Goal: Task Accomplishment & Management: Complete application form

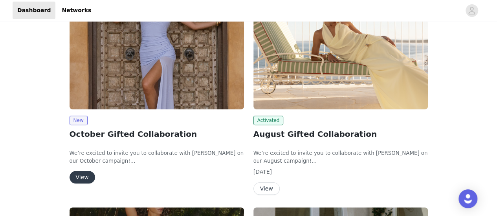
scroll to position [126, 0]
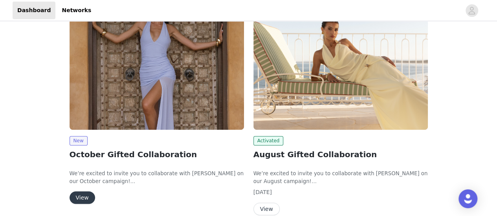
click at [166, 79] on img at bounding box center [157, 64] width 174 height 131
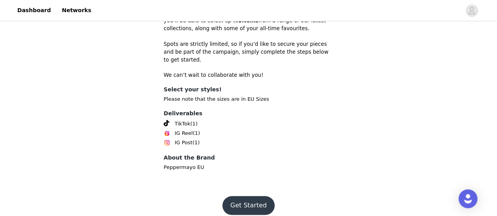
scroll to position [286, 0]
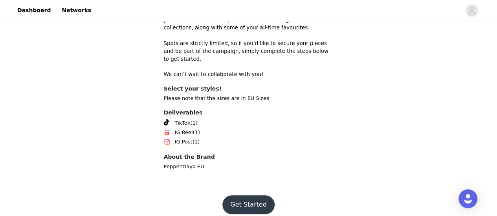
click at [248, 196] on button "Get Started" at bounding box center [248, 205] width 52 height 19
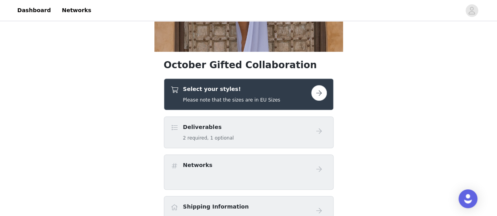
scroll to position [174, 0]
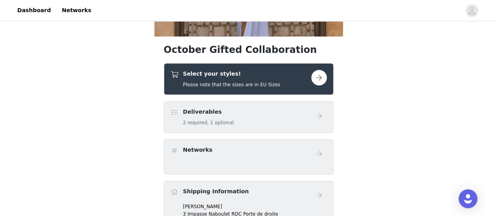
click at [323, 77] on button "button" at bounding box center [319, 78] width 16 height 16
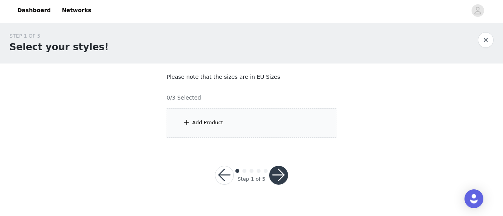
click at [217, 113] on div "Add Product" at bounding box center [252, 122] width 170 height 29
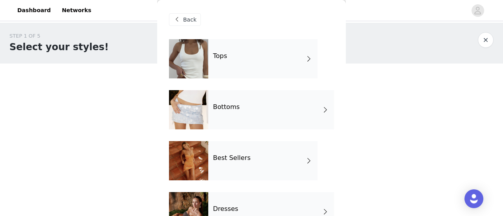
click at [231, 62] on div "Tops" at bounding box center [262, 58] width 109 height 39
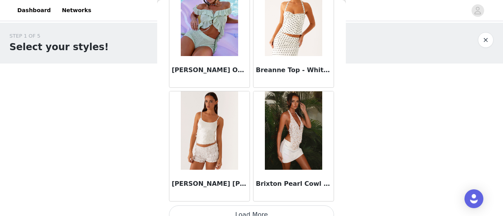
scroll to position [983, 0]
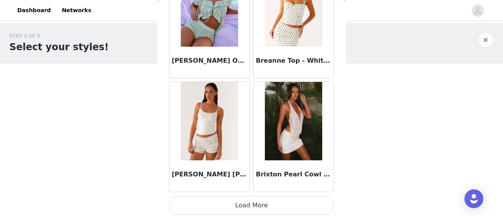
click at [223, 200] on button "Load More" at bounding box center [251, 205] width 165 height 19
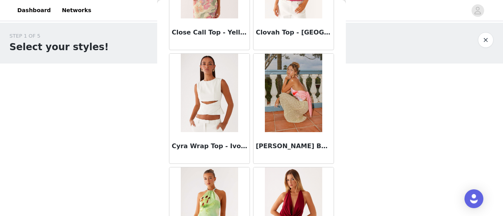
scroll to position [2120, 0]
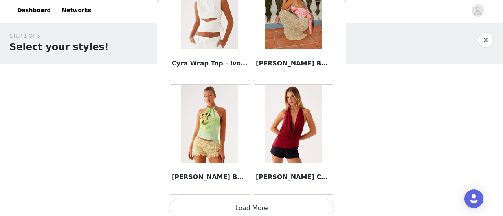
click at [231, 204] on button "Load More" at bounding box center [251, 208] width 165 height 19
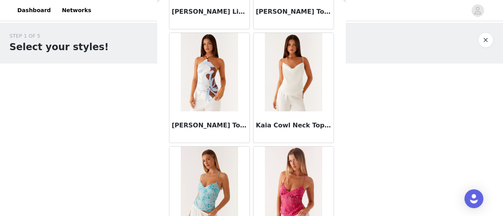
scroll to position [3257, 0]
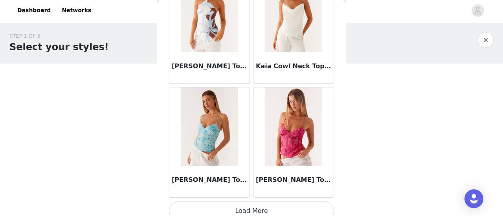
click at [226, 202] on button "Load More" at bounding box center [251, 211] width 165 height 19
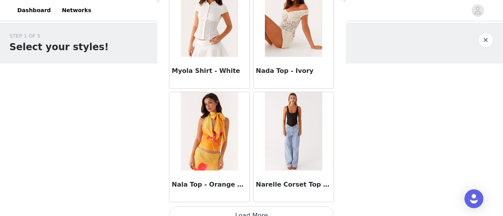
scroll to position [4394, 0]
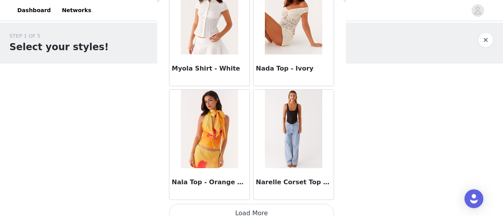
click at [235, 207] on button "Load More" at bounding box center [251, 213] width 165 height 19
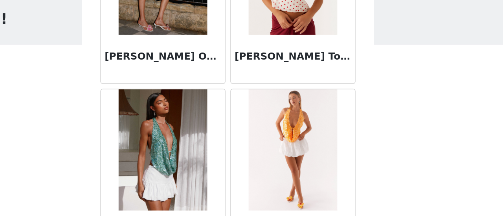
scroll to position [0, 0]
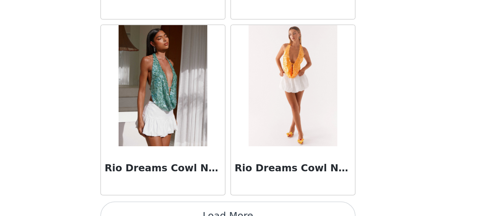
click at [268, 207] on button "Load More" at bounding box center [251, 216] width 165 height 19
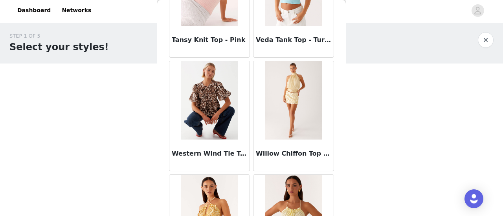
scroll to position [6667, 0]
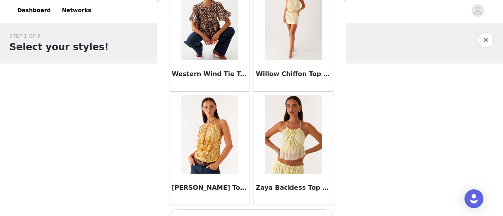
click at [255, 210] on button "Load More" at bounding box center [251, 219] width 165 height 19
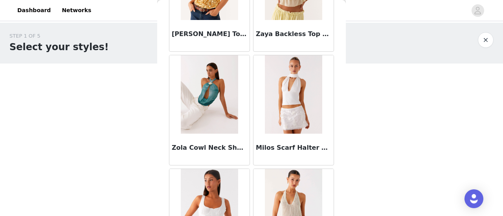
scroll to position [6790, 0]
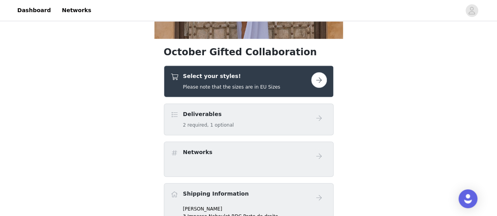
scroll to position [178, 0]
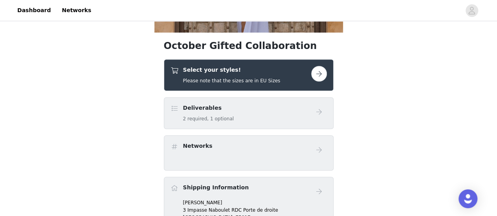
click at [230, 77] on h5 "Please note that the sizes are in EU Sizes" at bounding box center [231, 80] width 97 height 7
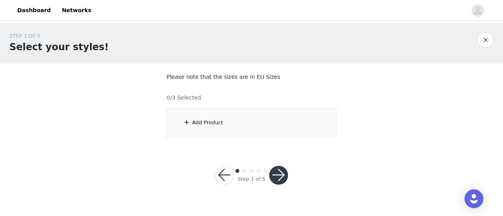
click at [208, 128] on div "Add Product" at bounding box center [252, 122] width 170 height 29
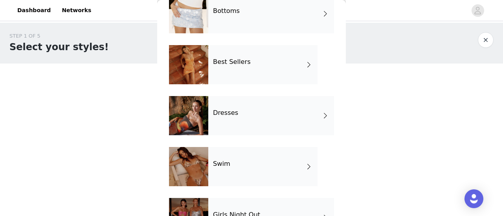
scroll to position [97, 0]
click at [225, 81] on div "Best Sellers" at bounding box center [262, 64] width 109 height 39
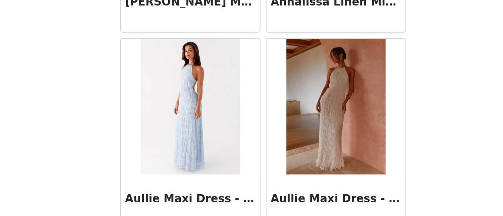
scroll to position [983, 0]
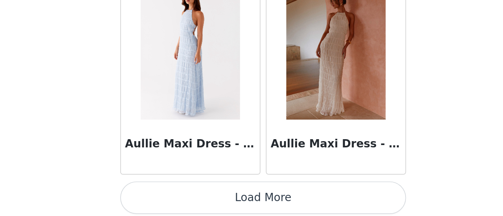
click at [281, 199] on button "Load More" at bounding box center [251, 205] width 165 height 19
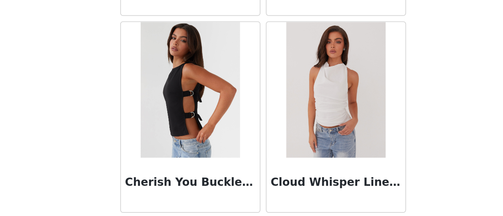
scroll to position [2120, 0]
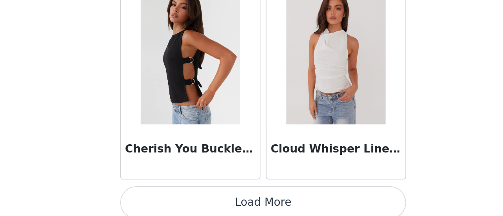
click at [306, 204] on button "Load More" at bounding box center [251, 208] width 165 height 19
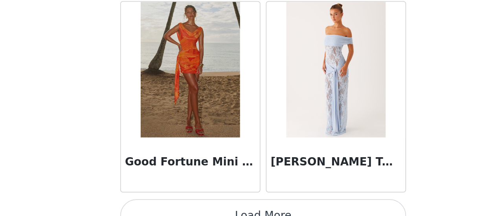
scroll to position [3257, 0]
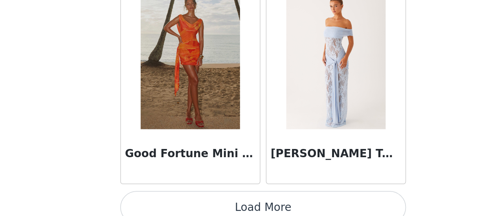
click at [301, 207] on button "Load More" at bounding box center [251, 211] width 165 height 19
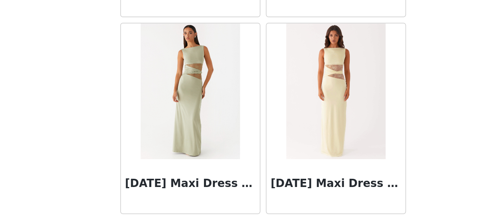
scroll to position [4394, 0]
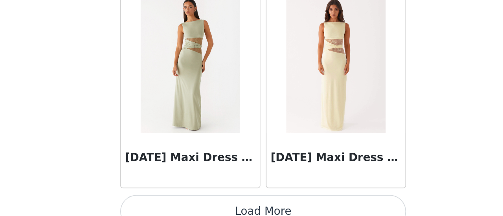
click at [310, 204] on button "Load More" at bounding box center [251, 213] width 165 height 19
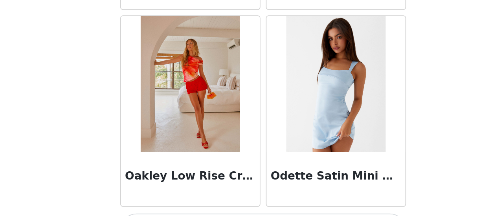
scroll to position [5530, 0]
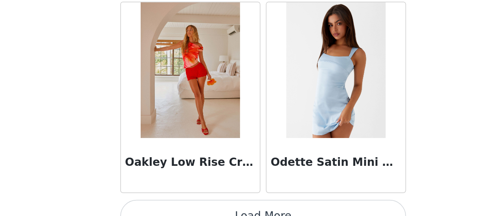
click at [308, 207] on button "Load More" at bounding box center [251, 216] width 165 height 19
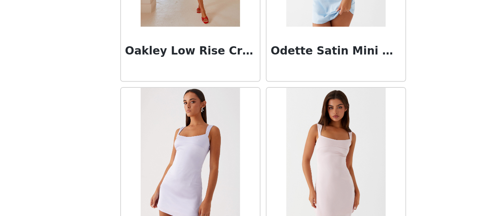
scroll to position [5584, 0]
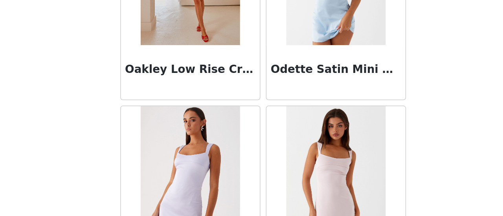
click at [99, 190] on div "STEP 1 OF 5 Select your styles! Please note that the sizes are in EU Sizes 0/3 …" at bounding box center [251, 113] width 503 height 181
click at [131, 179] on div "STEP 1 OF 5 Select your styles! Please note that the sizes are in EU Sizes 0/3 …" at bounding box center [251, 113] width 503 height 181
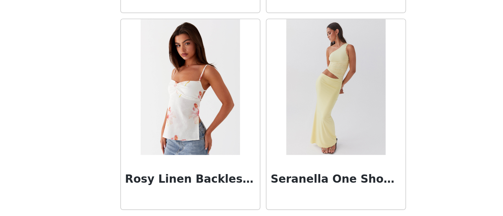
scroll to position [6667, 0]
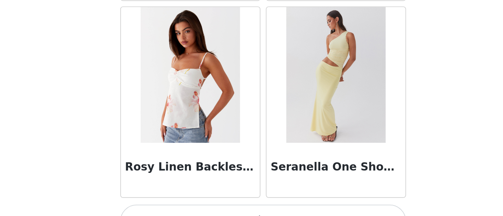
click at [308, 210] on button "Load More" at bounding box center [251, 219] width 165 height 19
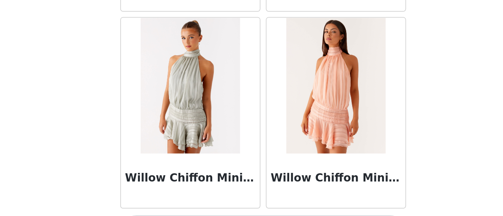
scroll to position [7804, 0]
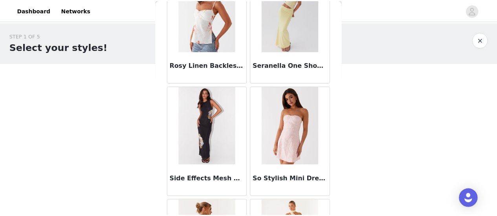
scroll to position [6781, 0]
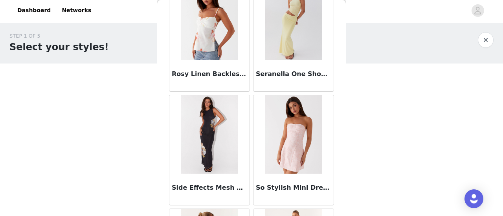
click at [487, 39] on button "button" at bounding box center [486, 40] width 16 height 16
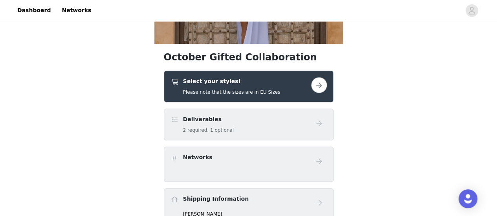
scroll to position [166, 0]
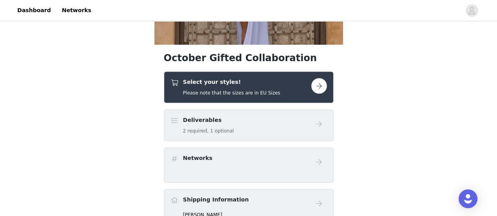
click at [318, 80] on button "button" at bounding box center [319, 86] width 16 height 16
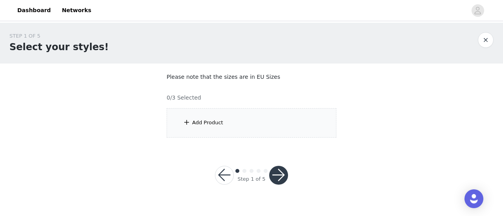
click at [266, 119] on div "Add Product" at bounding box center [252, 122] width 170 height 29
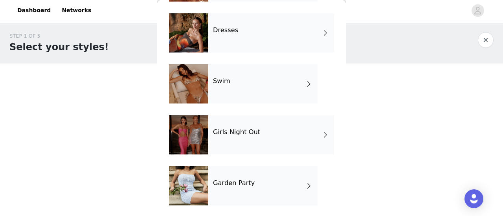
scroll to position [231, 0]
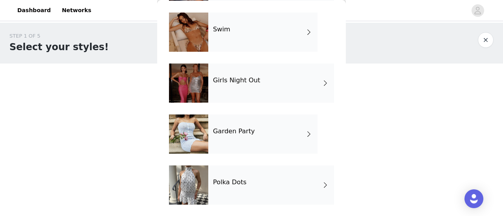
click at [251, 76] on div "Girls Night Out" at bounding box center [271, 83] width 126 height 39
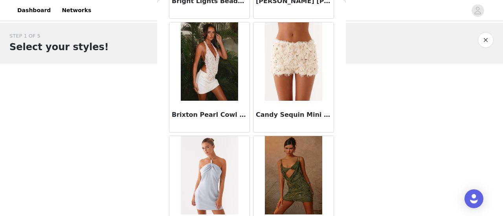
scroll to position [983, 0]
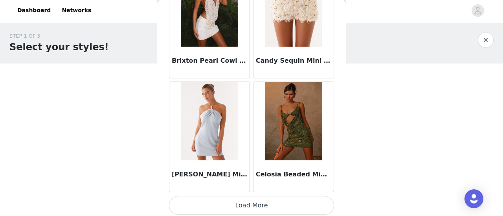
click at [273, 203] on button "Load More" at bounding box center [251, 205] width 165 height 19
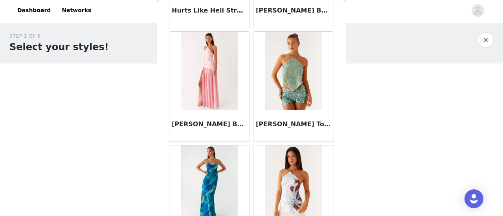
scroll to position [2120, 0]
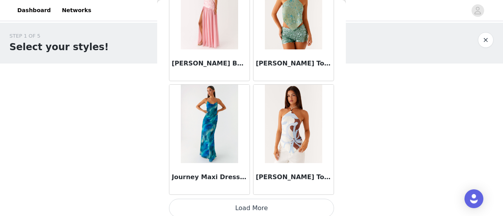
click at [262, 204] on button "Load More" at bounding box center [251, 208] width 165 height 19
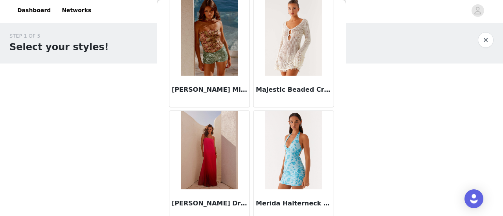
scroll to position [3257, 0]
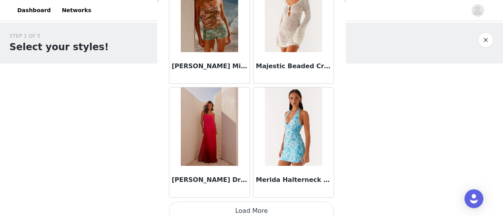
click at [241, 202] on button "Load More" at bounding box center [251, 211] width 165 height 19
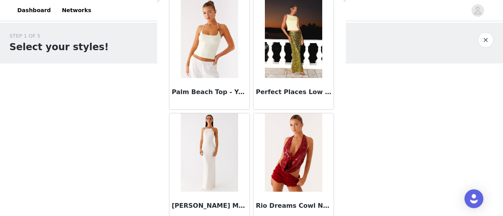
scroll to position [4394, 0]
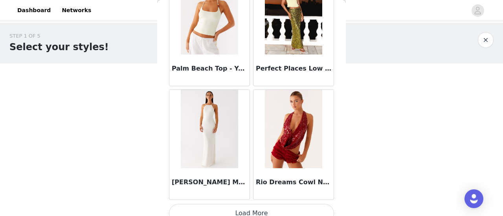
click at [235, 207] on button "Load More" at bounding box center [251, 213] width 165 height 19
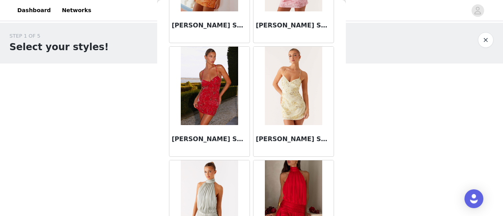
scroll to position [5505, 0]
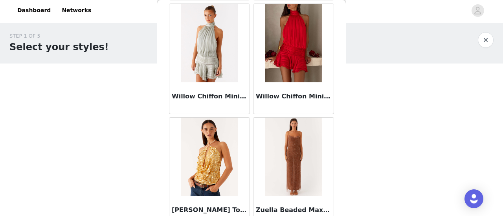
click at [286, 141] on img at bounding box center [293, 157] width 57 height 79
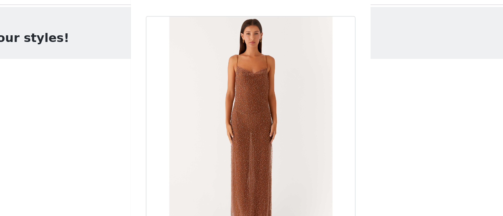
scroll to position [0, 0]
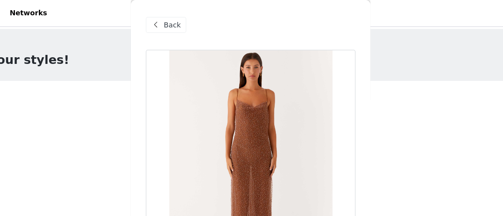
click at [184, 15] on div "Back" at bounding box center [185, 19] width 32 height 13
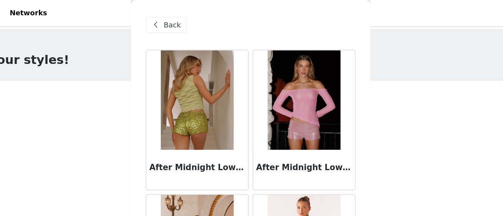
click at [178, 17] on span at bounding box center [176, 19] width 9 height 9
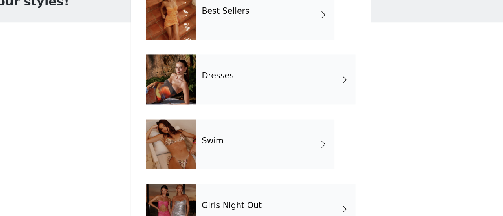
scroll to position [100, 0]
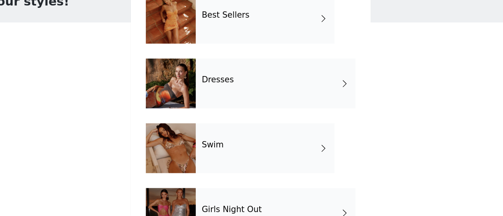
click at [234, 174] on div "Swim" at bounding box center [262, 162] width 109 height 39
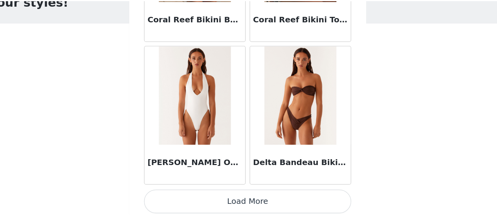
scroll to position [0, 0]
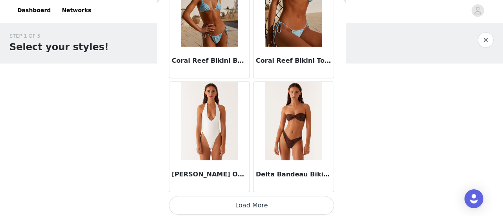
click at [481, 43] on button "button" at bounding box center [486, 40] width 16 height 16
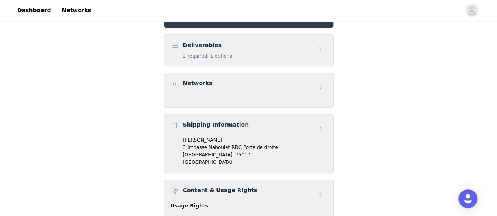
scroll to position [189, 0]
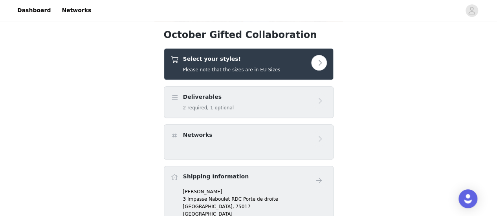
click at [312, 61] on button "button" at bounding box center [319, 63] width 16 height 16
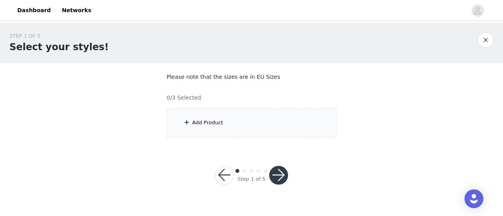
click at [273, 121] on div "Add Product" at bounding box center [252, 122] width 170 height 29
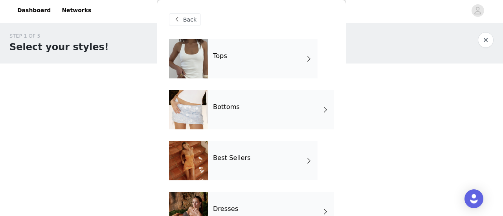
click at [241, 112] on div "Bottoms" at bounding box center [271, 109] width 126 height 39
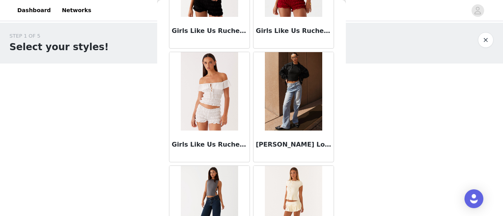
scroll to position [983, 0]
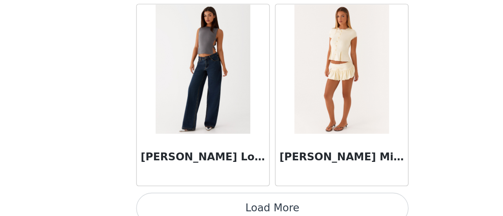
click at [224, 200] on button "Load More" at bounding box center [251, 205] width 165 height 19
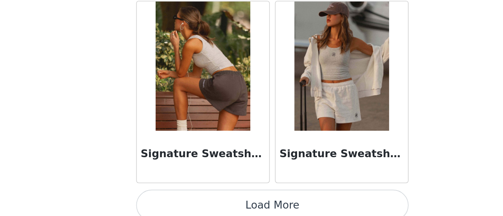
scroll to position [2120, 0]
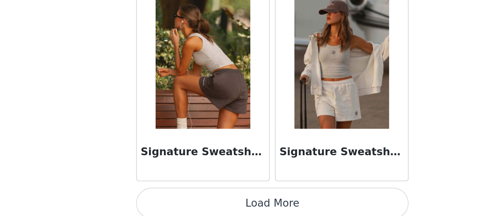
click at [257, 203] on button "Load More" at bounding box center [251, 208] width 165 height 19
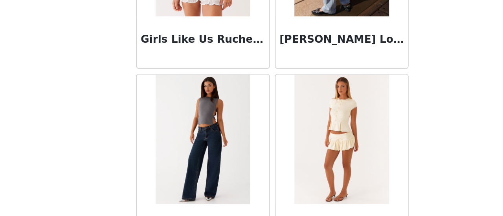
scroll to position [948, 0]
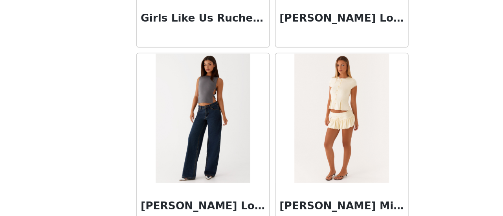
click at [204, 166] on img at bounding box center [209, 156] width 57 height 79
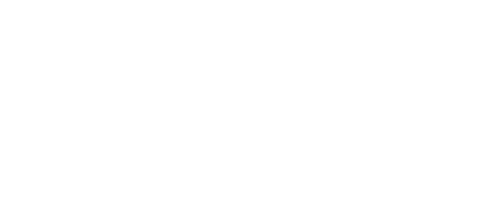
scroll to position [0, 0]
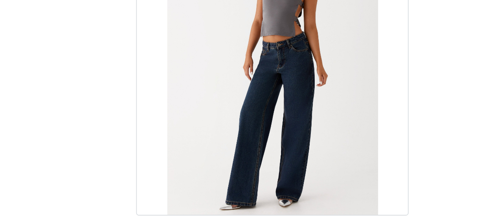
drag, startPoint x: 204, startPoint y: 166, endPoint x: 240, endPoint y: 175, distance: 37.7
click at [240, 175] on div "Back [PERSON_NAME] Low Rise Denim Jeans - Washed Denim Color Select color Size …" at bounding box center [251, 108] width 189 height 216
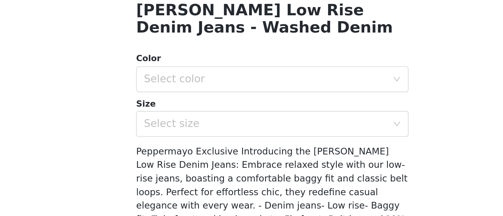
scroll to position [136, 0]
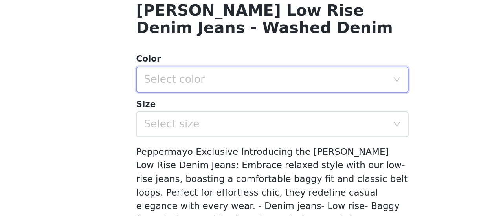
click at [298, 126] on div "Select color" at bounding box center [249, 133] width 150 height 15
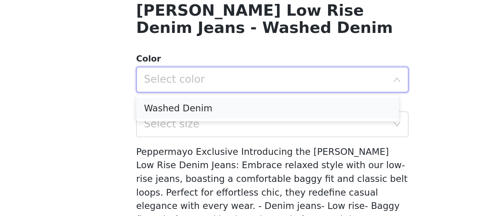
click at [270, 152] on li "Washed Denim" at bounding box center [248, 151] width 159 height 13
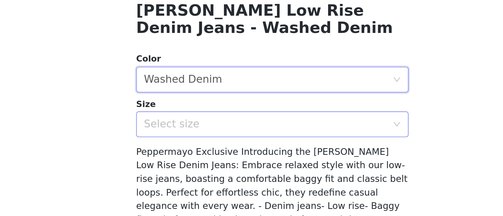
click at [262, 162] on div "Select size" at bounding box center [247, 161] width 147 height 8
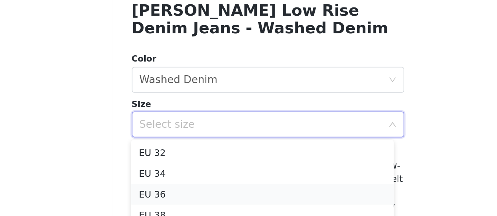
click at [231, 199] on li "EU 36" at bounding box center [245, 203] width 159 height 13
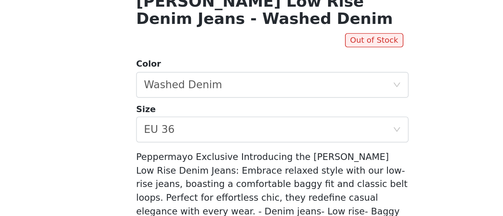
scroll to position [141, 0]
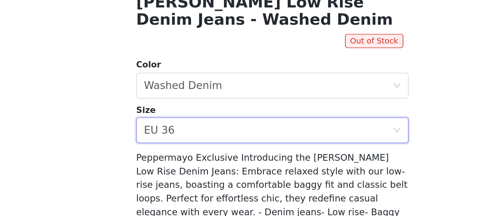
click at [244, 162] on div "Select size EU 36" at bounding box center [249, 164] width 150 height 15
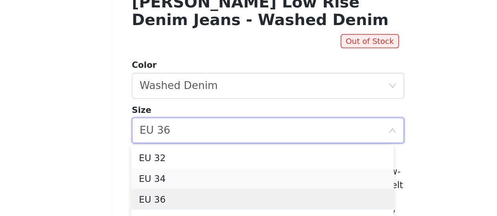
click at [203, 195] on li "EU 34" at bounding box center [245, 193] width 159 height 13
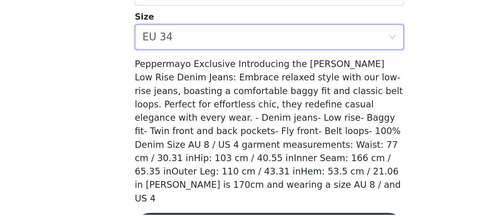
scroll to position [200, 0]
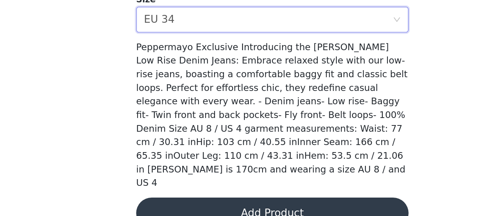
click at [288, 205] on button "Add Product" at bounding box center [251, 214] width 165 height 19
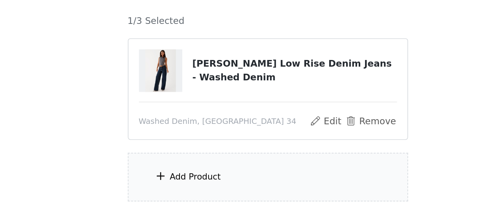
click at [201, 194] on div "Add Product" at bounding box center [204, 193] width 31 height 8
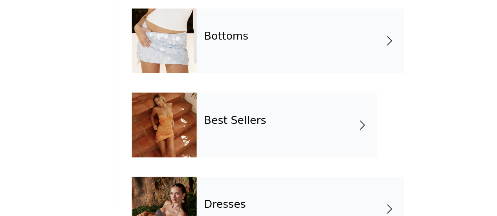
scroll to position [56, 0]
click at [213, 161] on h4 "Best Sellers" at bounding box center [229, 158] width 38 height 7
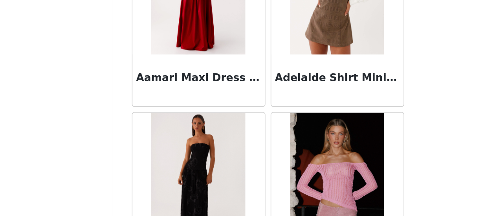
click at [289, 107] on img at bounding box center [290, 79] width 57 height 79
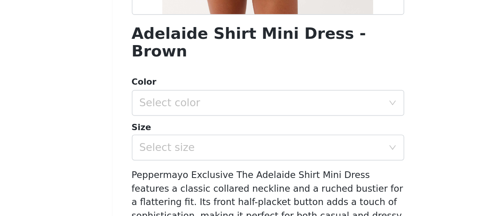
scroll to position [127, 0]
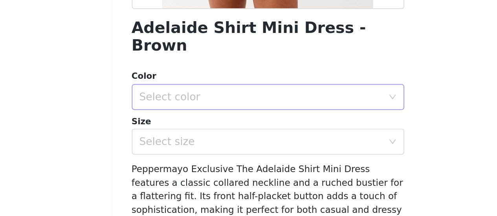
click at [240, 138] on div "Select color" at bounding box center [244, 142] width 147 height 8
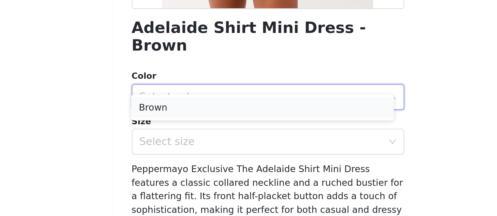
click at [229, 147] on li "Brown" at bounding box center [245, 148] width 159 height 13
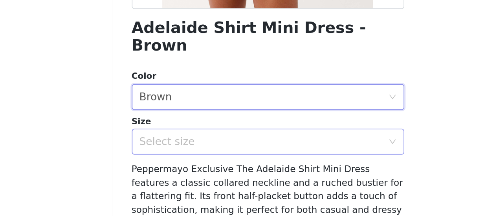
click at [224, 165] on div "Select size" at bounding box center [244, 169] width 147 height 8
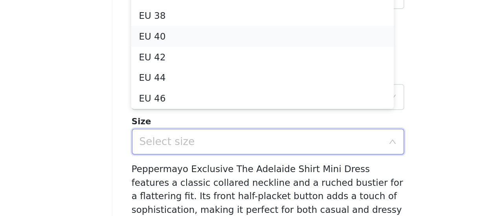
scroll to position [0, 0]
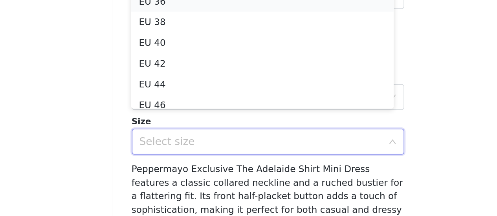
click at [189, 87] on li "EU 36" at bounding box center [245, 84] width 159 height 13
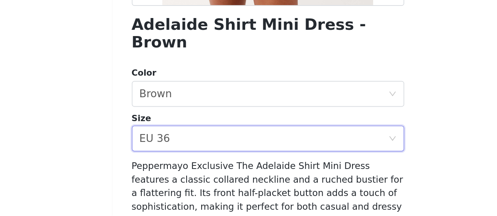
scroll to position [206, 0]
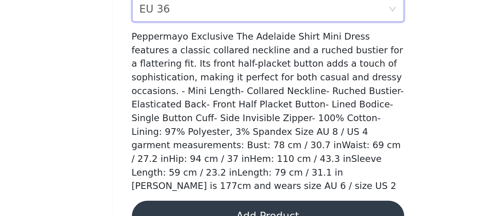
click at [290, 207] on button "Add Product" at bounding box center [248, 216] width 165 height 19
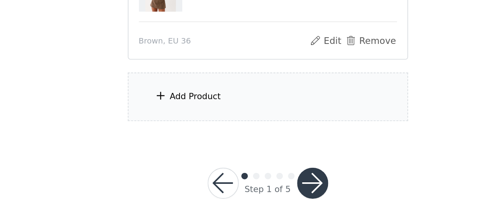
scroll to position [125, 0]
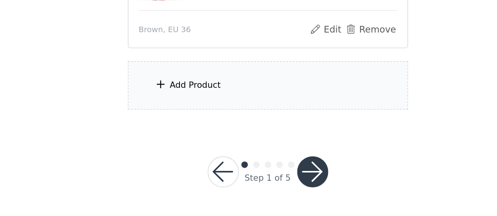
click at [204, 136] on div "Add Product" at bounding box center [204, 137] width 31 height 8
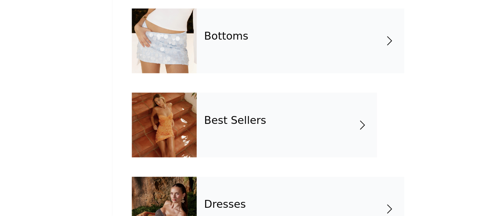
click at [246, 117] on div "Bottoms" at bounding box center [268, 109] width 126 height 39
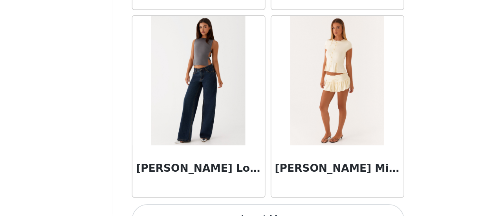
scroll to position [983, 0]
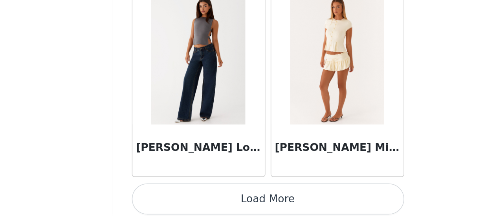
click at [249, 207] on button "Load More" at bounding box center [248, 205] width 165 height 19
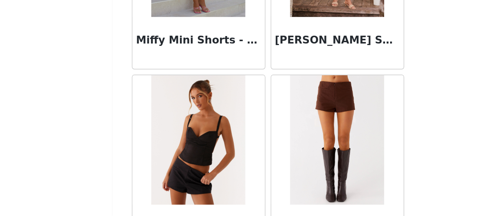
scroll to position [1619, 0]
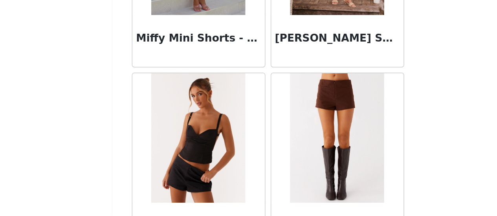
click at [266, 150] on img at bounding box center [290, 169] width 57 height 79
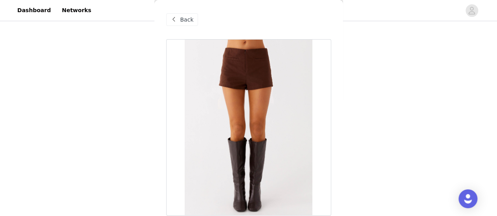
scroll to position [189, 0]
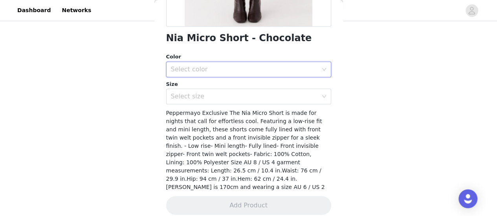
click at [226, 75] on div "Select color" at bounding box center [246, 69] width 150 height 15
click at [222, 91] on li "Chocolate" at bounding box center [245, 87] width 159 height 13
click at [219, 96] on div "Select size" at bounding box center [244, 97] width 147 height 8
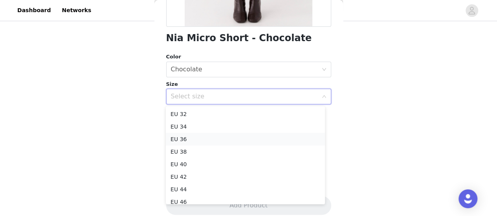
click at [206, 139] on li "EU 36" at bounding box center [245, 139] width 159 height 13
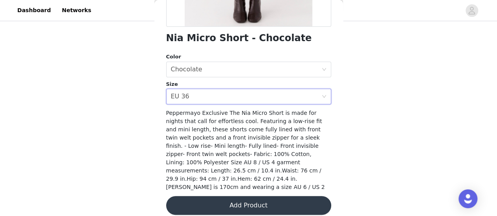
scroll to position [125, 0]
click at [193, 198] on button "Add Product" at bounding box center [248, 205] width 165 height 19
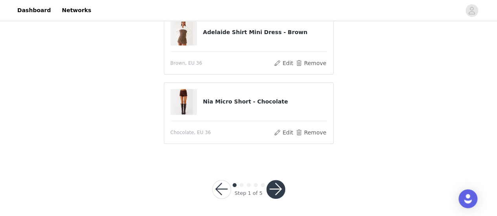
scroll to position [142, 0]
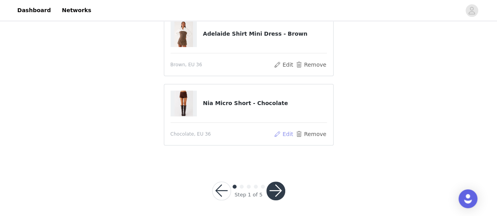
click at [284, 134] on button "Edit" at bounding box center [284, 134] width 20 height 9
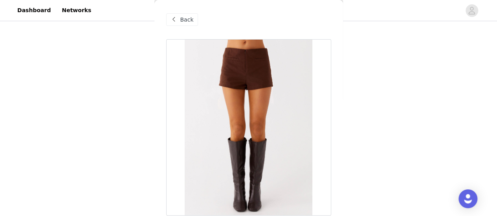
click at [187, 18] on span "Back" at bounding box center [186, 20] width 13 height 8
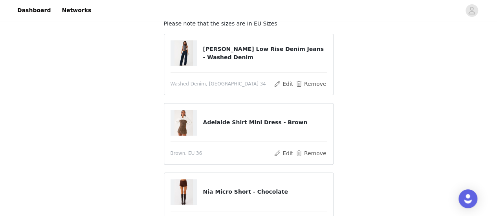
scroll to position [129, 0]
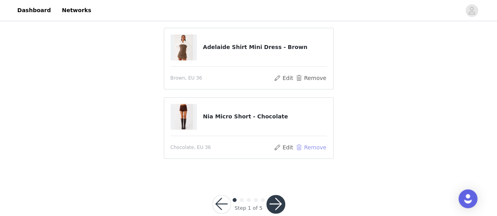
click at [308, 148] on button "Remove" at bounding box center [310, 147] width 31 height 9
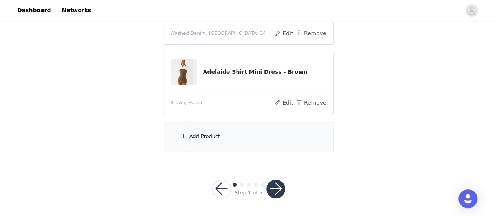
drag, startPoint x: 216, startPoint y: 154, endPoint x: 216, endPoint y: 139, distance: 15.3
click at [216, 139] on section "Please note that the sizes are in EU Sizes 2/3 Selected [PERSON_NAME] Low Rise …" at bounding box center [248, 49] width 189 height 223
click at [216, 139] on div "Add Product" at bounding box center [204, 137] width 31 height 8
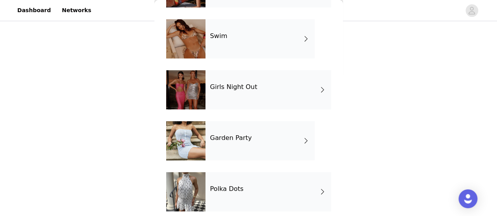
scroll to position [231, 0]
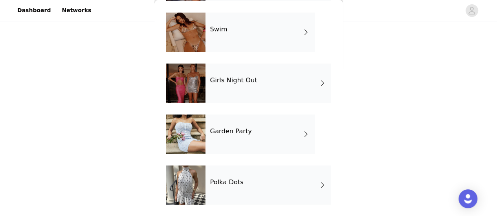
click at [199, 185] on div at bounding box center [185, 185] width 39 height 39
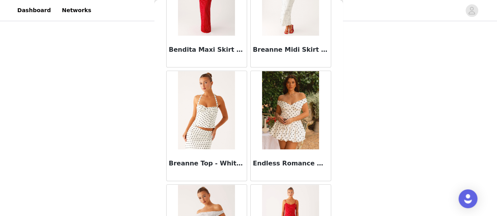
scroll to position [0, 0]
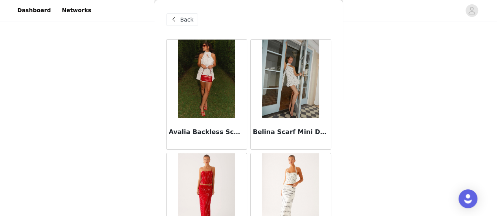
click at [180, 23] on span "Back" at bounding box center [186, 20] width 13 height 8
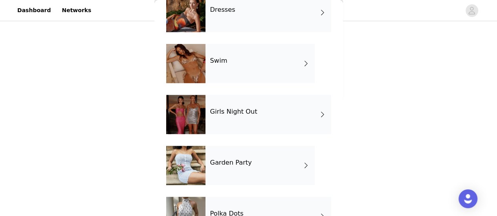
scroll to position [231, 0]
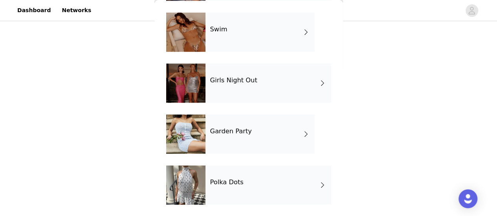
click at [223, 138] on div "Garden Party" at bounding box center [259, 134] width 109 height 39
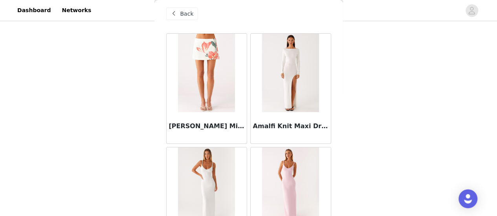
scroll to position [6, 0]
click at [282, 84] on img at bounding box center [290, 72] width 57 height 79
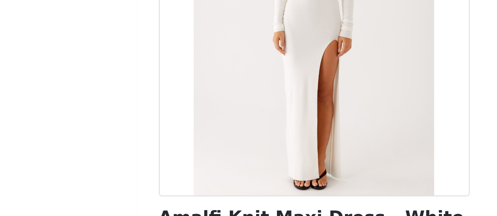
scroll to position [52, 0]
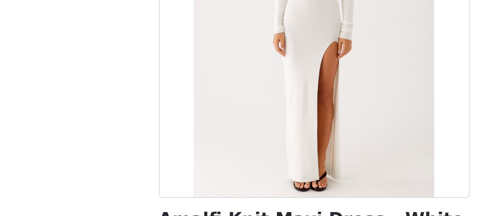
click at [174, 96] on div at bounding box center [248, 75] width 165 height 177
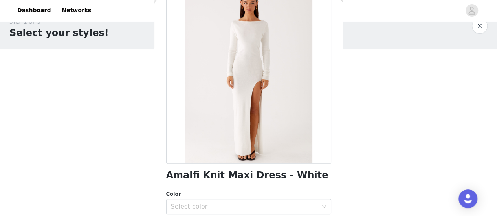
scroll to position [0, 0]
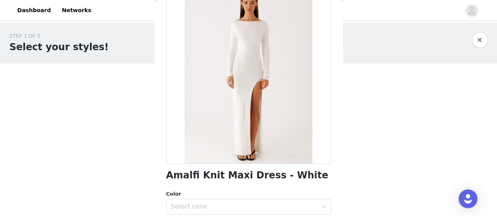
click at [482, 43] on button "button" at bounding box center [480, 40] width 16 height 16
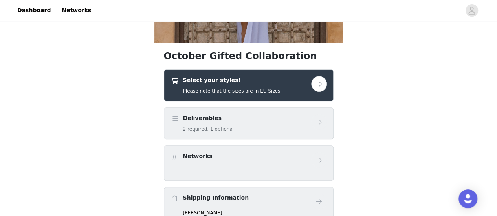
scroll to position [184, 0]
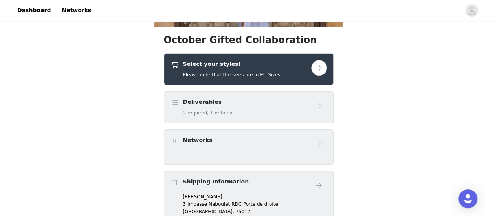
click at [219, 81] on div "Select your styles! Please note that the sizes are in EU Sizes" at bounding box center [249, 69] width 170 height 32
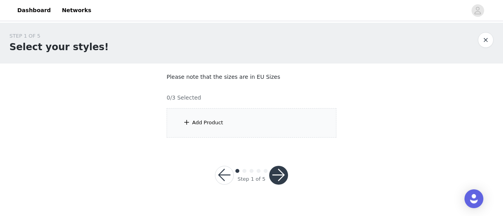
click at [200, 123] on div "Add Product" at bounding box center [207, 123] width 31 height 8
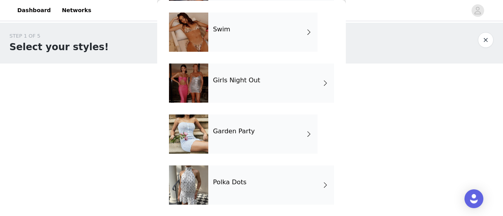
scroll to position [189, 0]
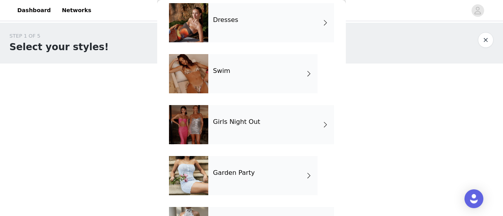
click at [240, 21] on div "Dresses" at bounding box center [271, 22] width 126 height 39
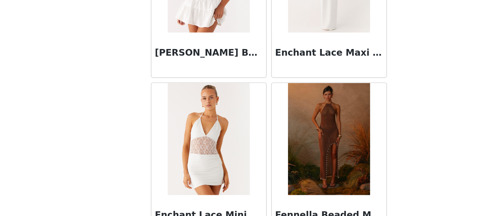
scroll to position [983, 0]
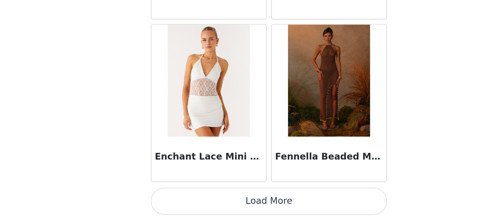
click at [237, 202] on button "Load More" at bounding box center [251, 205] width 165 height 19
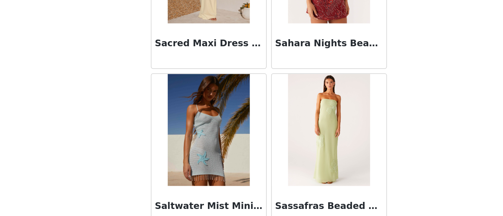
scroll to position [2120, 0]
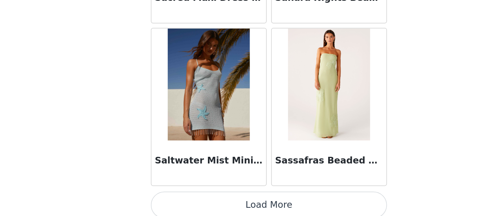
click at [232, 202] on button "Load More" at bounding box center [251, 208] width 165 height 19
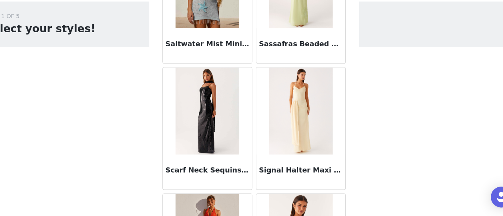
scroll to position [2218, 0]
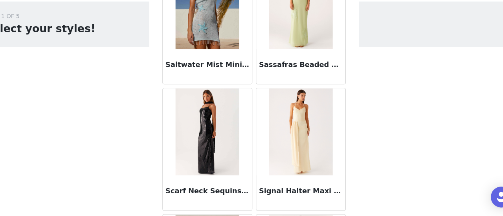
click at [208, 143] on img at bounding box center [209, 140] width 57 height 79
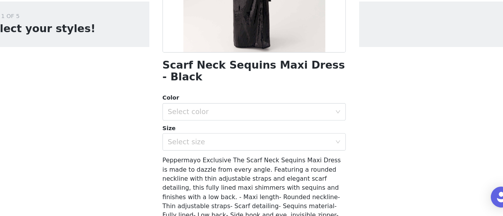
scroll to position [159, 0]
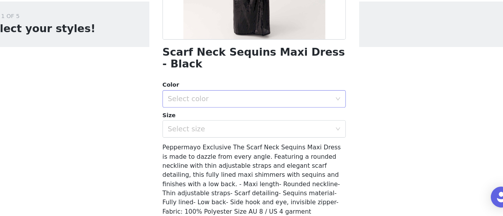
click at [220, 110] on div "Select color" at bounding box center [247, 111] width 147 height 8
click at [215, 123] on li "Black" at bounding box center [248, 128] width 159 height 13
click at [211, 137] on div "Select size" at bounding box center [247, 138] width 147 height 8
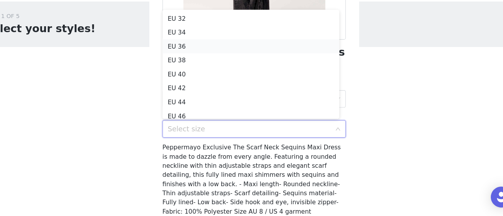
click at [205, 61] on li "EU 36" at bounding box center [248, 63] width 159 height 13
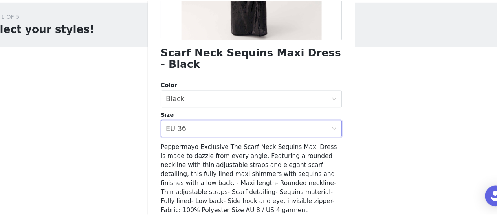
scroll to position [208, 0]
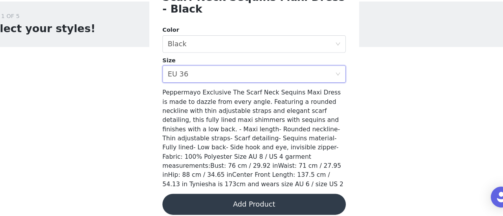
click at [223, 196] on button "Add Product" at bounding box center [251, 205] width 165 height 19
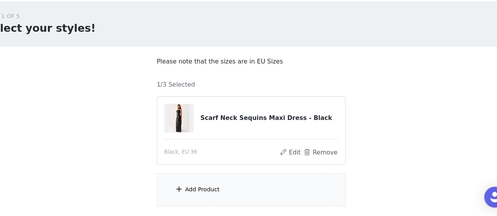
click at [205, 187] on div "Add Product" at bounding box center [249, 192] width 170 height 29
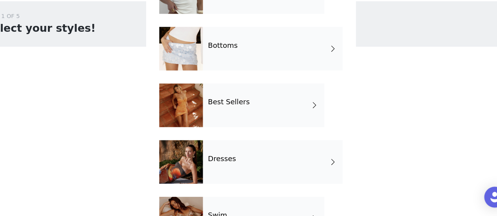
scroll to position [45, 0]
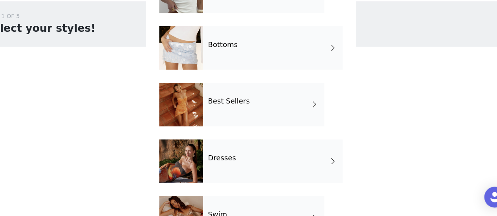
click at [225, 169] on div "Dresses" at bounding box center [268, 166] width 126 height 39
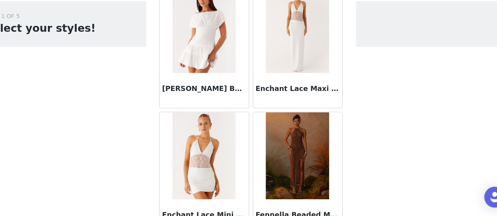
scroll to position [983, 0]
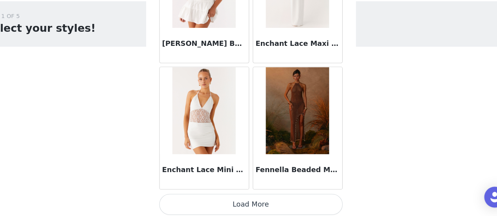
click at [221, 202] on button "Load More" at bounding box center [248, 205] width 165 height 19
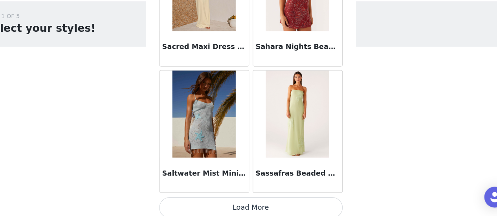
scroll to position [35, 0]
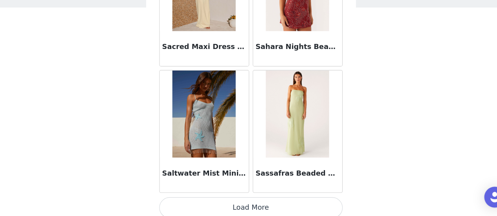
click at [222, 203] on button "Load More" at bounding box center [248, 208] width 165 height 19
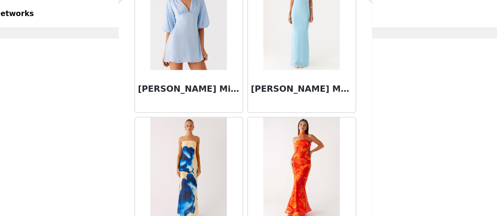
scroll to position [56, 0]
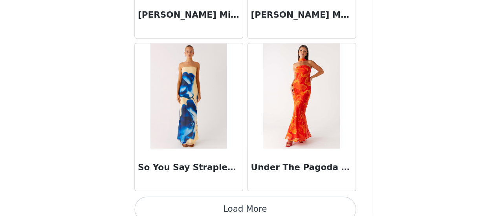
click at [245, 202] on button "Load More" at bounding box center [248, 211] width 165 height 19
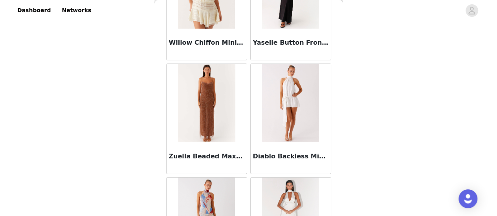
scroll to position [2937, 0]
click at [208, 94] on img at bounding box center [206, 104] width 57 height 79
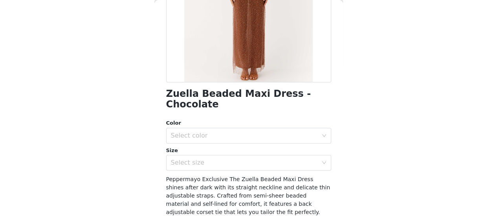
scroll to position [225, 0]
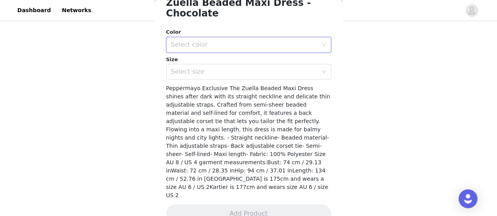
click at [217, 39] on div "Select color" at bounding box center [246, 44] width 150 height 15
click at [209, 59] on li "Chocolate" at bounding box center [245, 62] width 159 height 13
click at [201, 75] on div "Select size" at bounding box center [244, 72] width 147 height 8
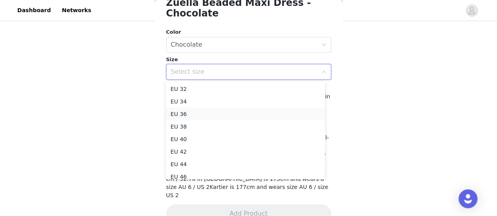
click at [186, 116] on li "EU 36" at bounding box center [245, 114] width 159 height 13
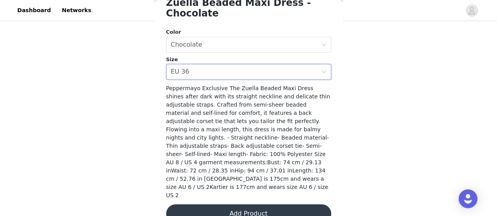
click at [201, 205] on button "Add Product" at bounding box center [248, 214] width 165 height 19
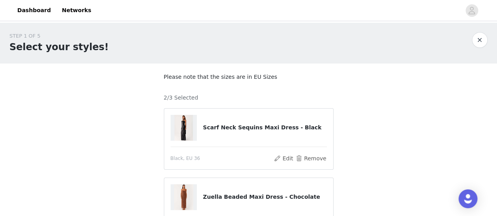
scroll to position [125, 0]
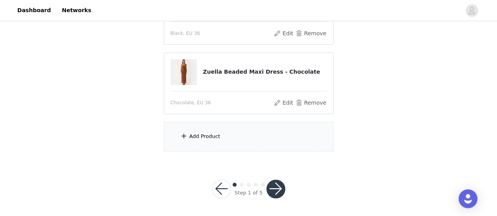
click at [206, 133] on div "Add Product" at bounding box center [204, 137] width 31 height 8
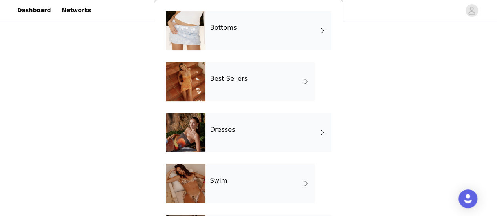
scroll to position [79, 0]
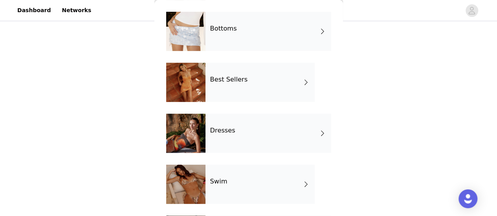
click at [229, 136] on div "Dresses" at bounding box center [268, 133] width 126 height 39
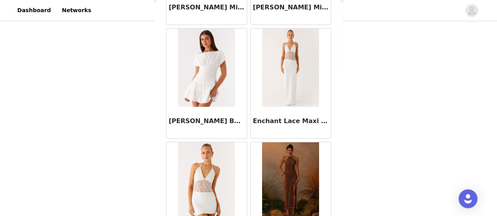
scroll to position [983, 0]
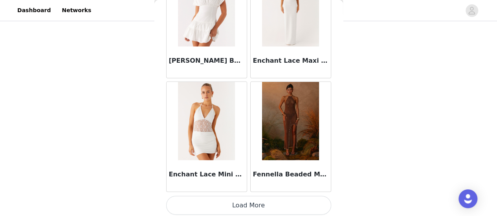
click at [244, 209] on button "Load More" at bounding box center [248, 205] width 165 height 19
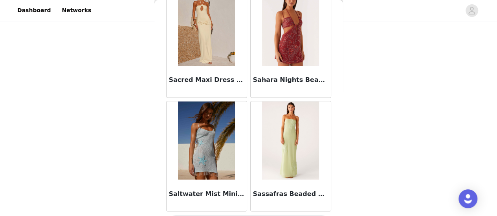
scroll to position [2120, 0]
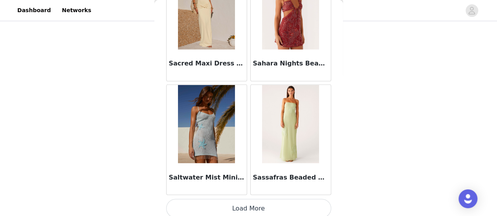
click at [239, 206] on button "Load More" at bounding box center [248, 208] width 165 height 19
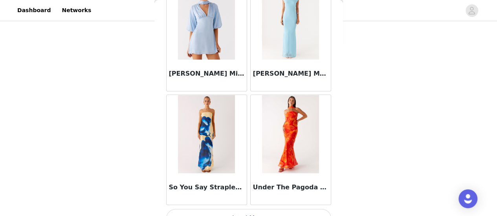
scroll to position [3257, 0]
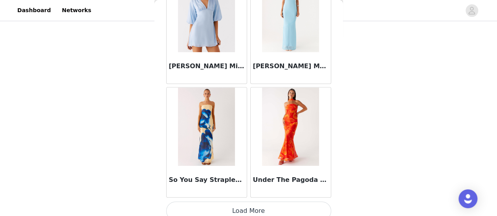
click at [249, 208] on button "Load More" at bounding box center [248, 211] width 165 height 19
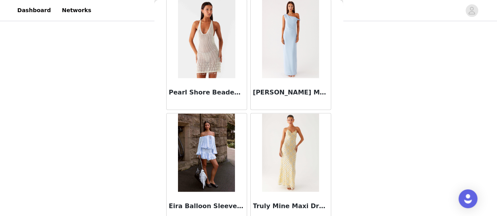
scroll to position [0, 0]
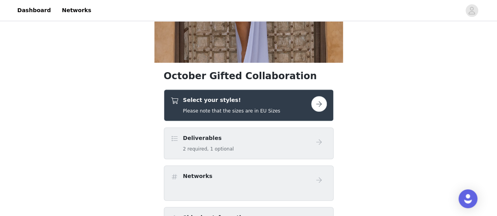
scroll to position [152, 0]
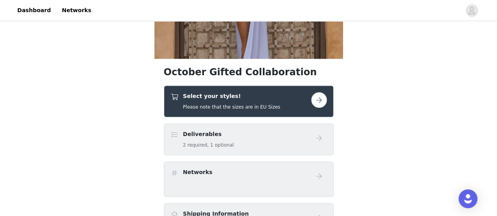
click at [259, 100] on h4 "Select your styles!" at bounding box center [231, 96] width 97 height 8
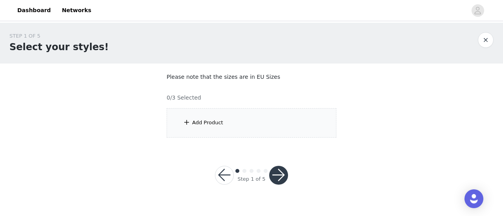
click at [232, 120] on div "Add Product" at bounding box center [252, 122] width 170 height 29
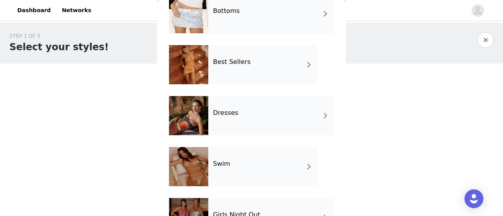
scroll to position [97, 0]
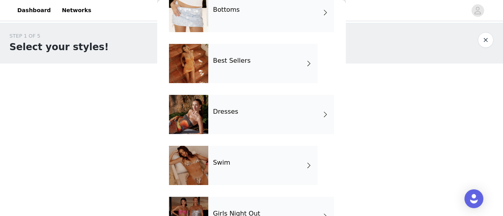
click at [231, 55] on div "Best Sellers" at bounding box center [262, 63] width 109 height 39
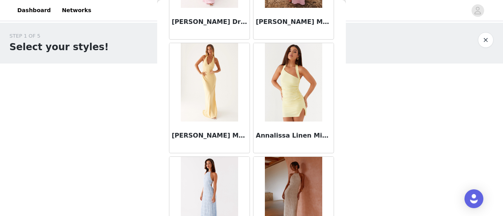
scroll to position [983, 0]
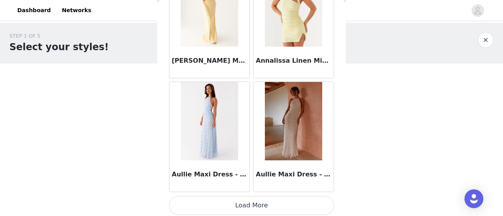
click at [236, 204] on button "Load More" at bounding box center [251, 205] width 165 height 19
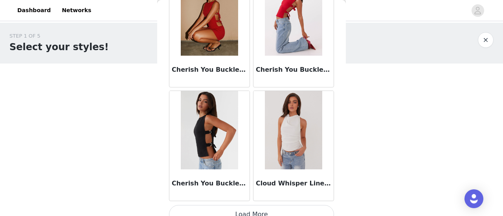
scroll to position [2120, 0]
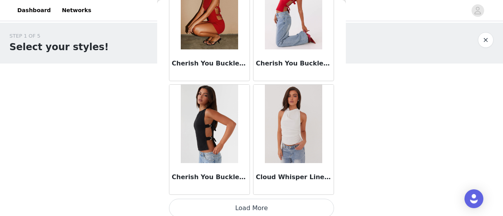
click at [234, 206] on button "Load More" at bounding box center [251, 208] width 165 height 19
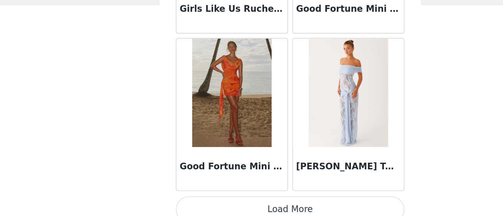
scroll to position [0, 0]
click at [254, 205] on button "Load More" at bounding box center [251, 211] width 165 height 19
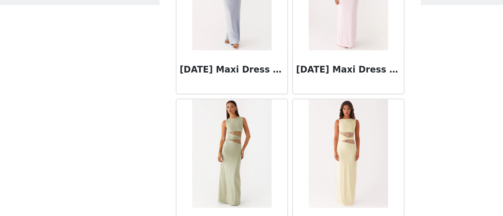
scroll to position [4394, 0]
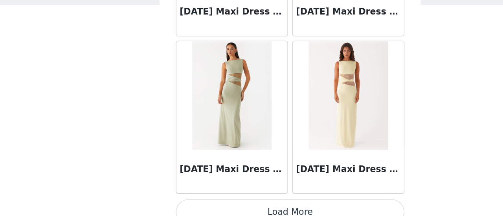
click at [250, 204] on button "Load More" at bounding box center [251, 213] width 165 height 19
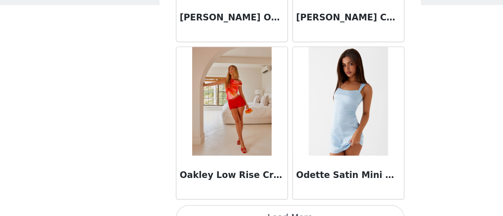
scroll to position [5530, 0]
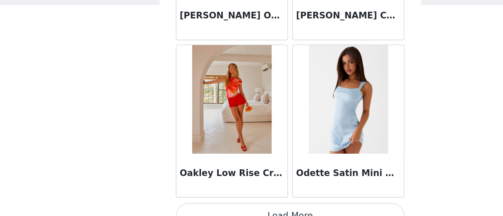
click at [252, 207] on button "Load More" at bounding box center [251, 216] width 165 height 19
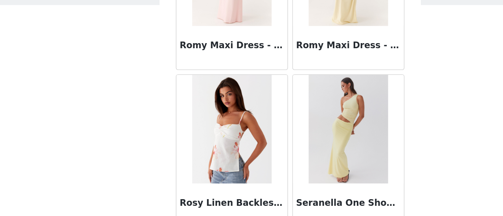
scroll to position [6667, 0]
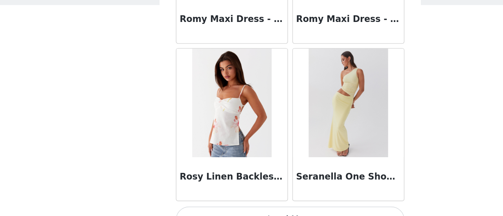
click at [257, 210] on button "Load More" at bounding box center [251, 219] width 165 height 19
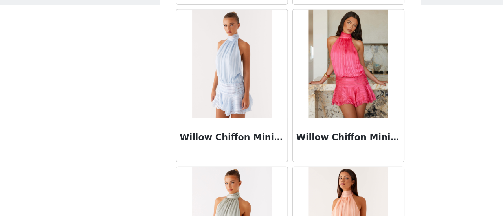
scroll to position [7804, 0]
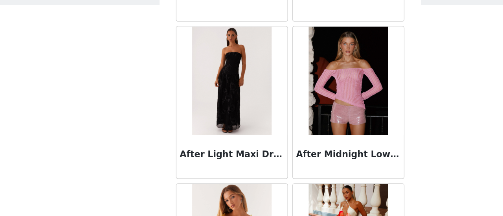
scroll to position [0, 0]
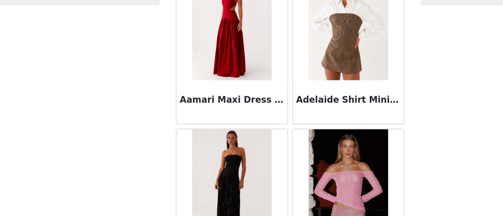
click at [295, 83] on img at bounding box center [293, 79] width 57 height 79
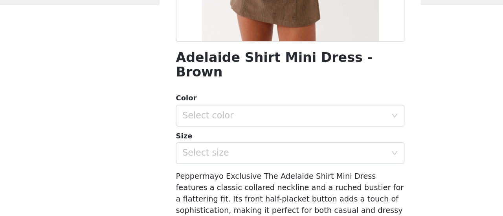
scroll to position [141, 0]
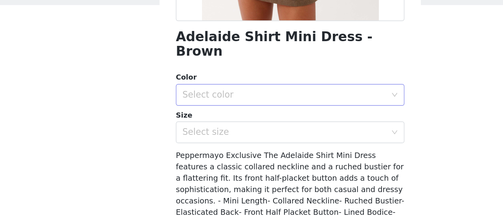
click at [215, 125] on div "Select color" at bounding box center [247, 129] width 147 height 8
click at [205, 135] on li "Brown" at bounding box center [248, 135] width 159 height 13
click at [201, 152] on div "Select size" at bounding box center [247, 156] width 147 height 8
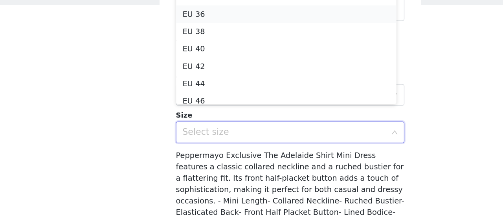
click at [186, 73] on li "EU 36" at bounding box center [248, 70] width 159 height 13
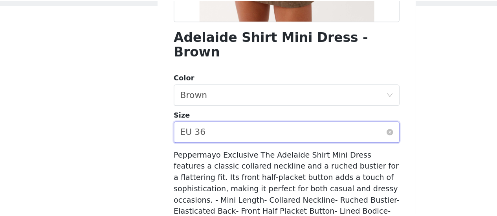
scroll to position [206, 0]
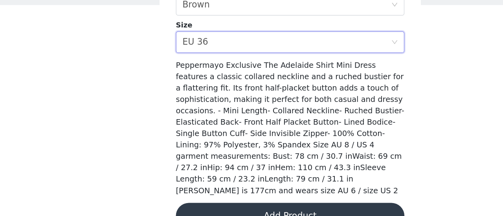
click at [208, 207] on button "Add Product" at bounding box center [251, 216] width 165 height 19
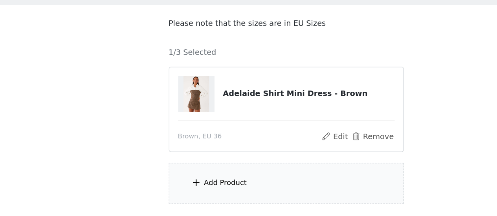
click at [195, 194] on div "Add Product" at bounding box center [204, 193] width 31 height 8
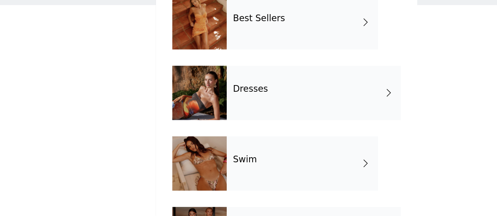
scroll to position [81, 0]
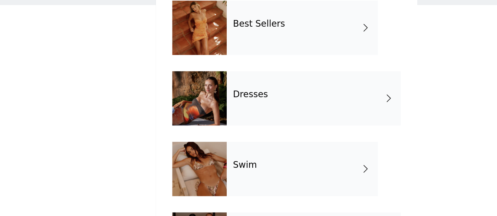
click at [228, 136] on div "Dresses" at bounding box center [268, 131] width 126 height 39
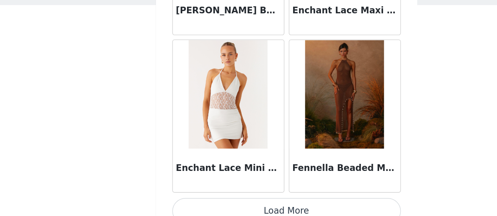
scroll to position [983, 0]
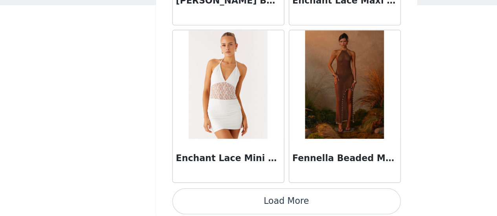
click at [211, 209] on button "Load More" at bounding box center [248, 205] width 165 height 19
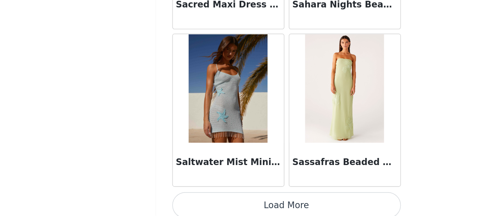
scroll to position [52, 0]
click at [221, 202] on button "Load More" at bounding box center [248, 208] width 165 height 19
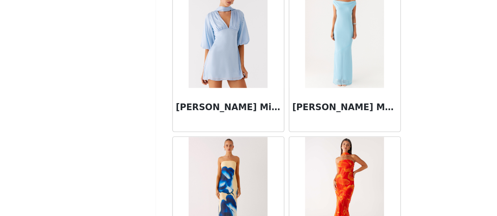
scroll to position [3257, 0]
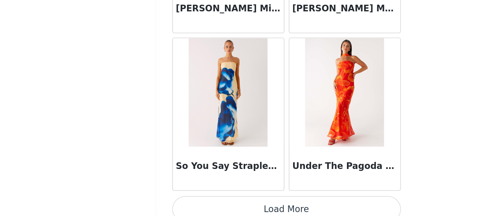
click at [228, 205] on button "Load More" at bounding box center [248, 211] width 165 height 19
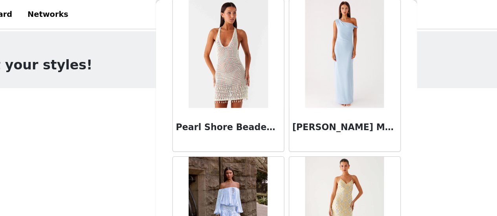
scroll to position [56, 0]
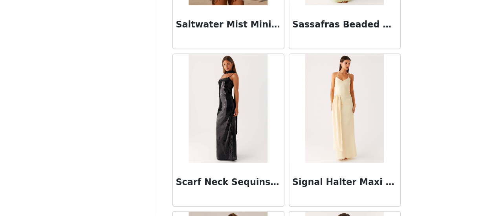
click at [206, 132] on img at bounding box center [206, 138] width 57 height 79
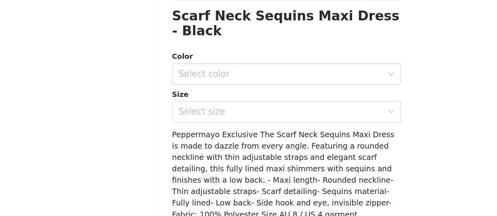
scroll to position [151, 0]
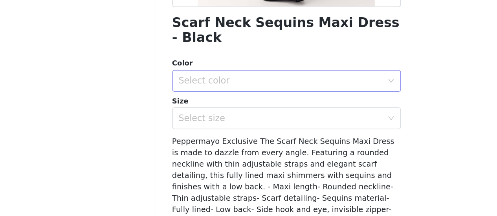
click at [225, 112] on div "Select color" at bounding box center [246, 118] width 150 height 15
click at [192, 134] on li "Black" at bounding box center [245, 136] width 159 height 13
click at [189, 143] on div "Select size" at bounding box center [244, 146] width 147 height 8
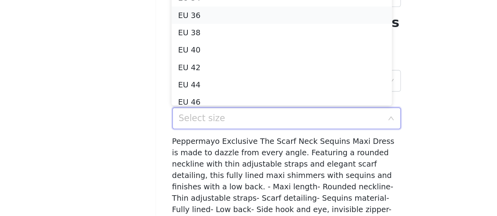
click at [185, 70] on li "EU 36" at bounding box center [245, 71] width 159 height 13
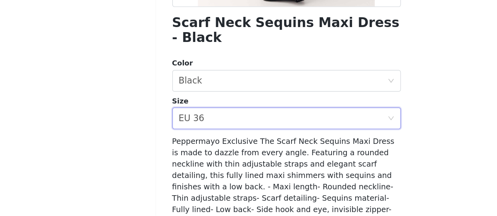
scroll to position [208, 0]
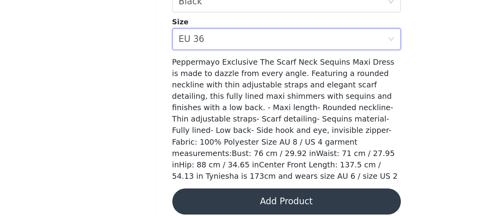
click at [202, 198] on button "Add Product" at bounding box center [248, 205] width 165 height 19
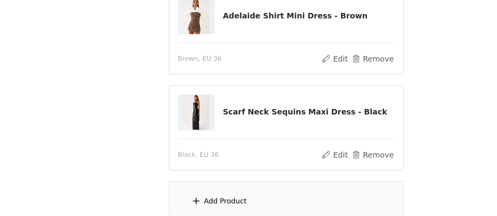
click at [197, 207] on div "Add Product" at bounding box center [204, 206] width 31 height 8
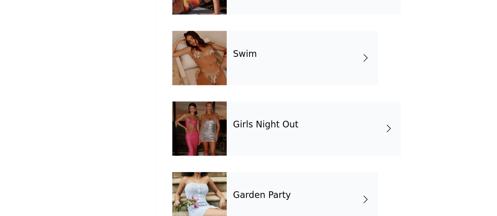
scroll to position [162, 0]
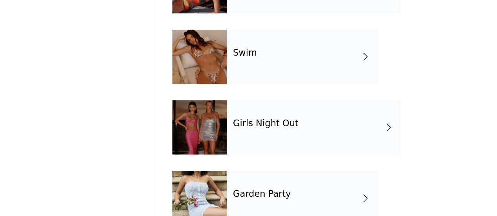
click at [217, 153] on h4 "Girls Night Out" at bounding box center [233, 149] width 47 height 7
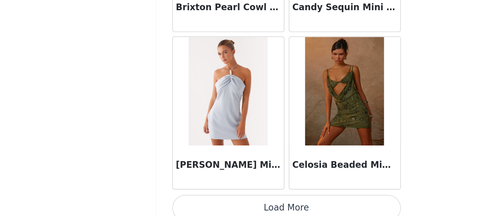
scroll to position [983, 0]
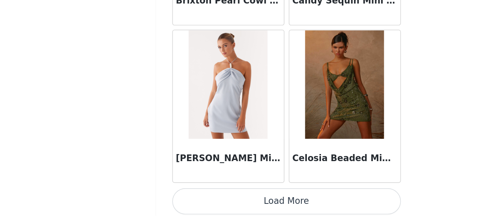
click at [211, 202] on button "Load More" at bounding box center [248, 205] width 165 height 19
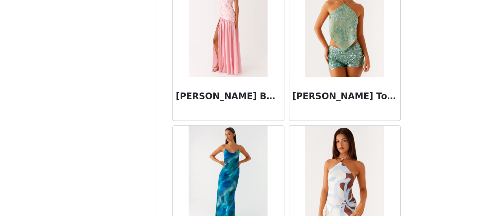
scroll to position [2120, 0]
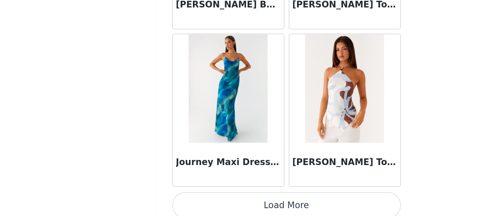
click at [251, 203] on button "Load More" at bounding box center [248, 208] width 165 height 19
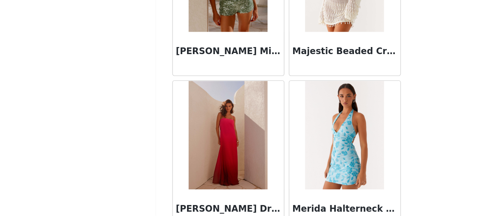
scroll to position [3257, 0]
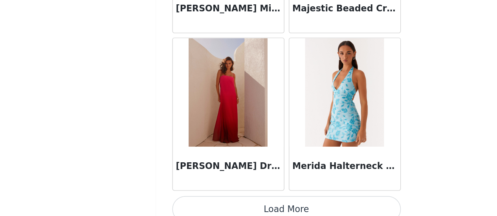
click at [242, 202] on button "Load More" at bounding box center [248, 211] width 165 height 19
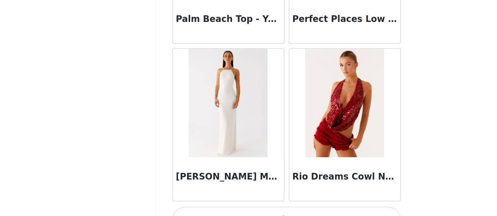
scroll to position [4394, 0]
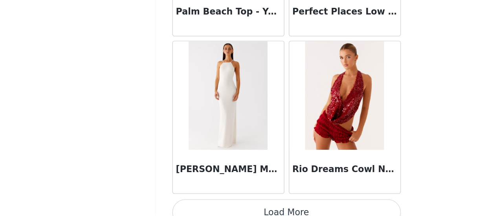
click at [242, 204] on button "Load More" at bounding box center [248, 213] width 165 height 19
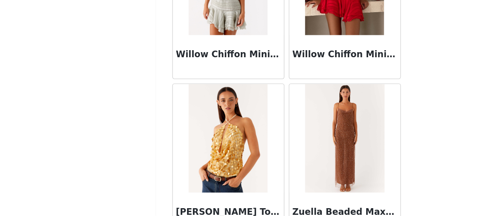
scroll to position [5502, 0]
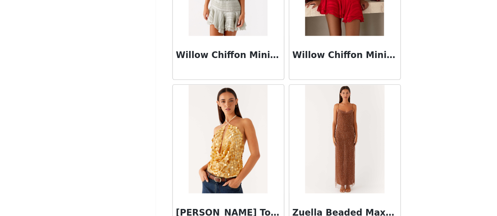
click at [272, 152] on img at bounding box center [290, 160] width 57 height 79
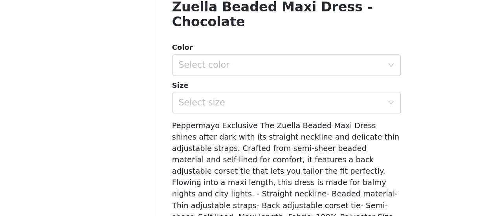
scroll to position [162, 0]
click at [253, 101] on div "Select color" at bounding box center [246, 107] width 150 height 15
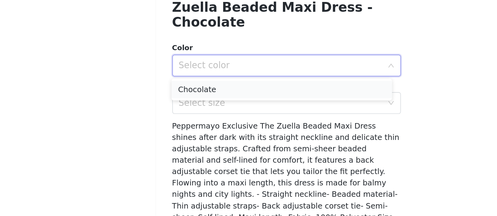
click at [202, 125] on li "Chocolate" at bounding box center [245, 125] width 159 height 13
click at [198, 132] on div "Select size" at bounding box center [244, 135] width 147 height 8
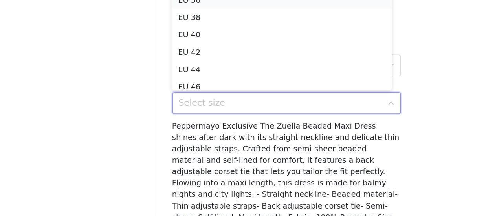
click at [184, 62] on li "EU 36" at bounding box center [245, 60] width 159 height 13
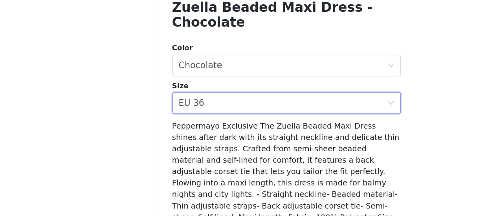
scroll to position [225, 0]
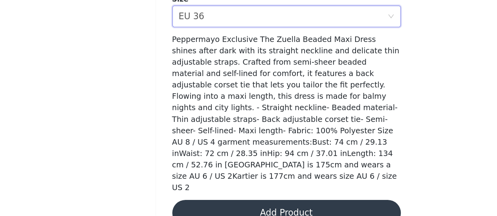
click at [210, 205] on button "Add Product" at bounding box center [248, 214] width 165 height 19
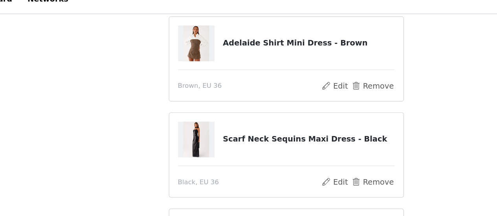
scroll to position [64, 0]
click at [311, 70] on button "Remove" at bounding box center [310, 72] width 31 height 9
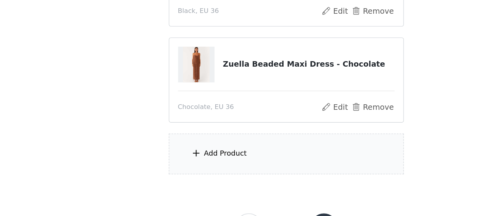
scroll to position [98, 0]
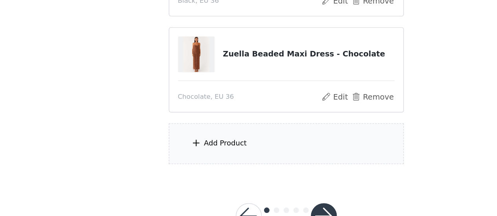
click at [240, 163] on div "Add Product" at bounding box center [249, 163] width 170 height 29
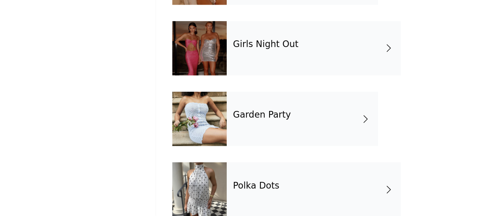
scroll to position [231, 0]
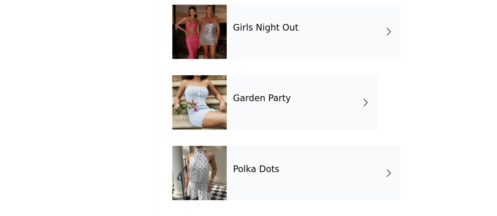
click at [235, 84] on h4 "Girls Night Out" at bounding box center [233, 80] width 47 height 7
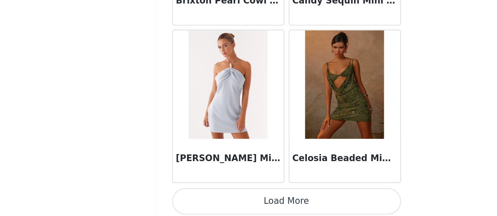
scroll to position [125, 0]
click at [203, 203] on button "Load More" at bounding box center [248, 205] width 165 height 19
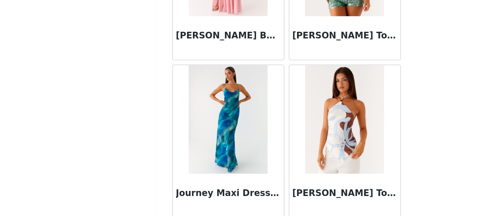
scroll to position [2120, 0]
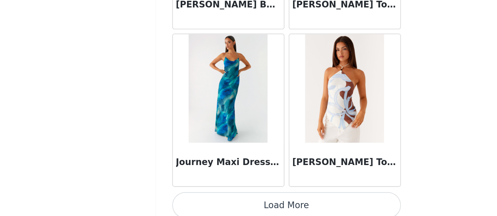
click at [241, 199] on button "Load More" at bounding box center [248, 208] width 165 height 19
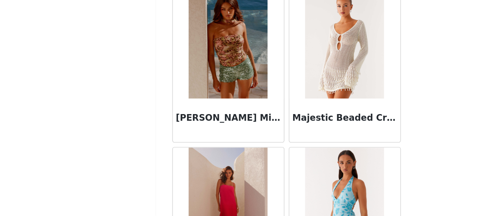
scroll to position [3257, 0]
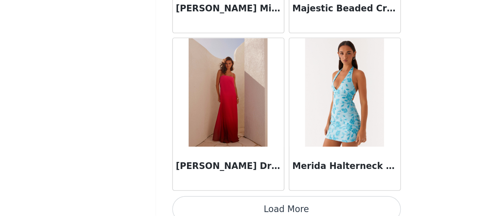
click at [227, 202] on button "Load More" at bounding box center [248, 211] width 165 height 19
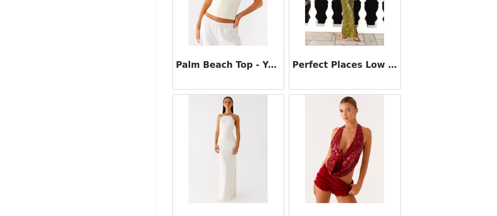
scroll to position [4394, 0]
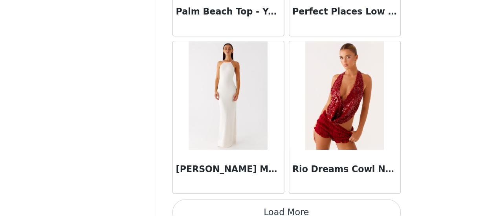
click at [244, 204] on button "Load More" at bounding box center [248, 213] width 165 height 19
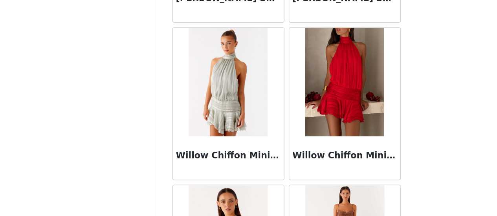
scroll to position [5505, 0]
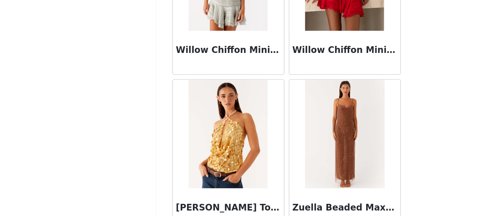
click at [294, 151] on img at bounding box center [290, 157] width 57 height 79
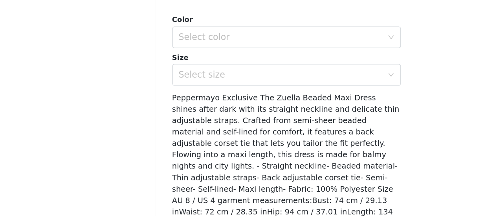
scroll to position [182, 0]
click at [238, 84] on div "Select color" at bounding box center [244, 87] width 147 height 8
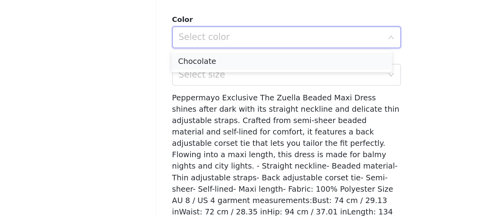
click at [215, 110] on li "Chocolate" at bounding box center [245, 104] width 159 height 13
click at [211, 115] on div "Select size" at bounding box center [244, 114] width 147 height 8
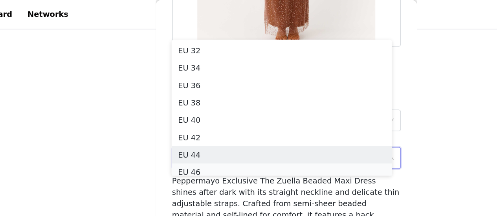
scroll to position [103, 0]
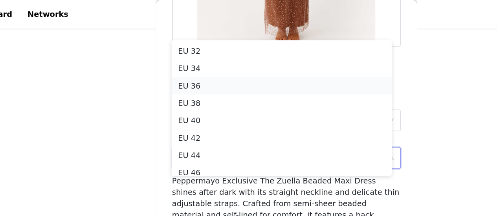
click at [190, 66] on li "EU 36" at bounding box center [245, 62] width 159 height 13
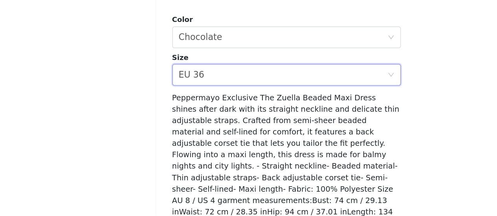
scroll to position [225, 0]
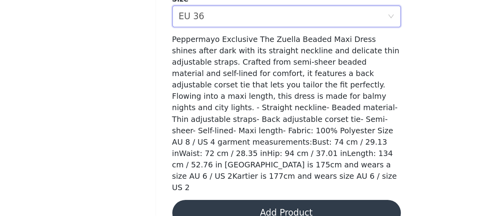
click at [254, 205] on button "Add Product" at bounding box center [248, 214] width 165 height 19
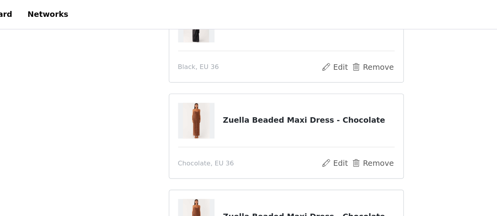
scroll to position [83, 0]
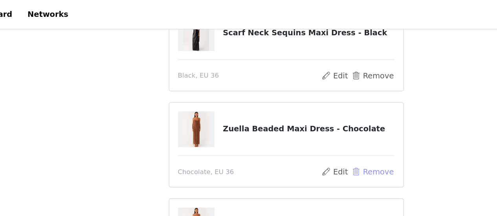
click at [312, 123] on button "Remove" at bounding box center [310, 123] width 31 height 9
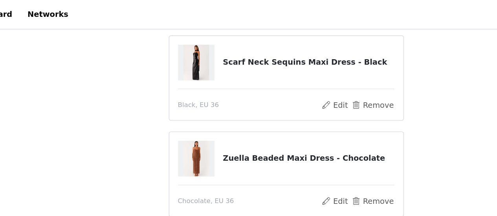
scroll to position [125, 0]
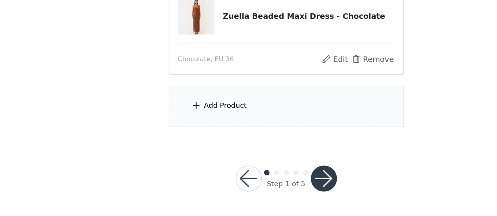
click at [242, 134] on div "Add Product" at bounding box center [249, 136] width 170 height 29
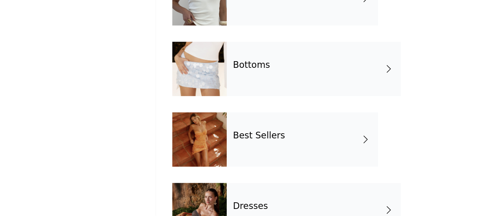
click at [225, 165] on div "Best Sellers" at bounding box center [259, 160] width 109 height 39
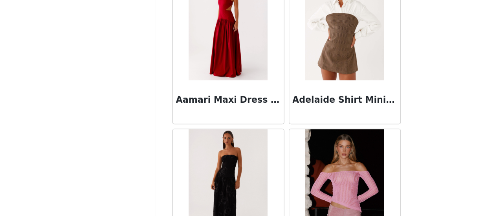
click at [272, 105] on img at bounding box center [290, 79] width 57 height 79
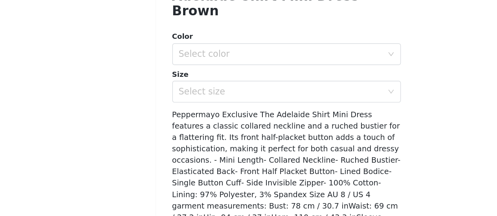
scroll to position [169, 0]
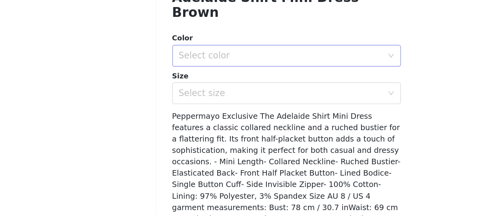
click at [199, 97] on div "Select color" at bounding box center [244, 101] width 147 height 8
click at [191, 108] on li "Brown" at bounding box center [245, 107] width 159 height 13
click at [188, 124] on div "Select size" at bounding box center [244, 128] width 147 height 8
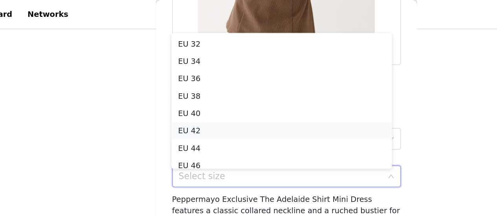
scroll to position [110, 0]
click at [182, 59] on li "EU 36" at bounding box center [245, 57] width 159 height 13
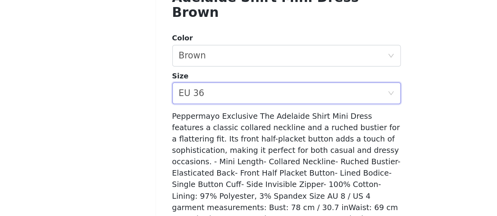
scroll to position [206, 0]
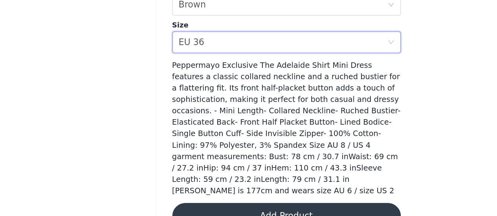
click at [242, 207] on button "Add Product" at bounding box center [248, 216] width 165 height 19
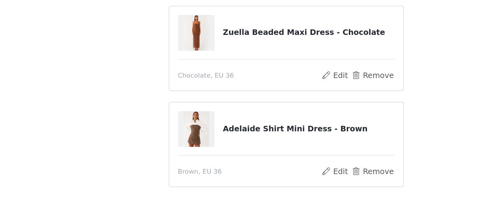
scroll to position [144, 0]
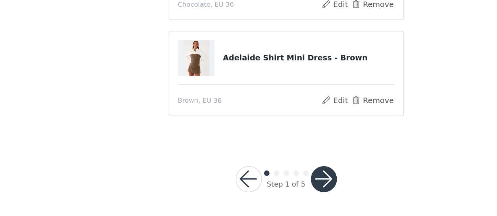
click at [271, 194] on button "button" at bounding box center [275, 189] width 19 height 19
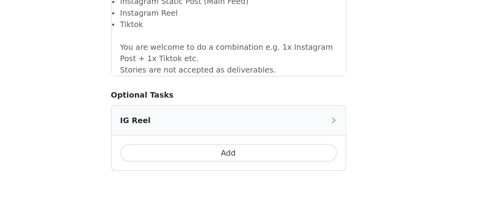
scroll to position [772, 0]
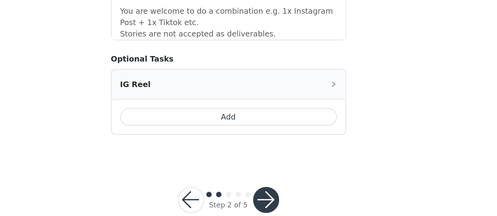
click at [278, 195] on button "button" at bounding box center [275, 204] width 19 height 19
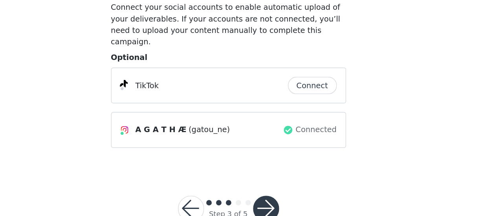
scroll to position [13, 0]
click at [279, 200] on button "button" at bounding box center [275, 209] width 19 height 19
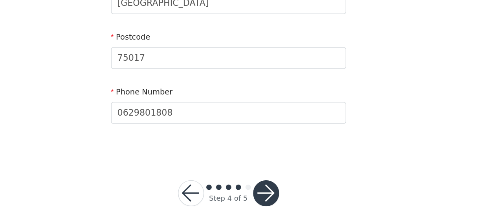
scroll to position [288, 0]
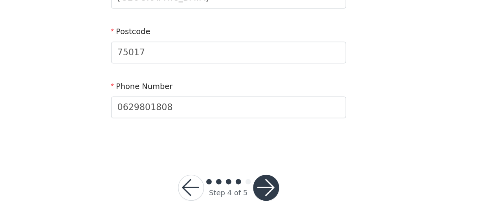
click at [279, 202] on button "button" at bounding box center [275, 196] width 19 height 19
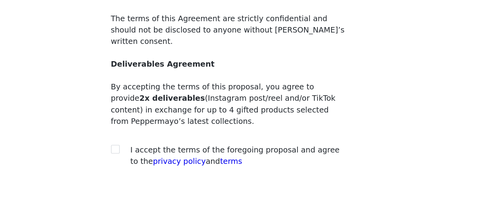
scroll to position [127, 0]
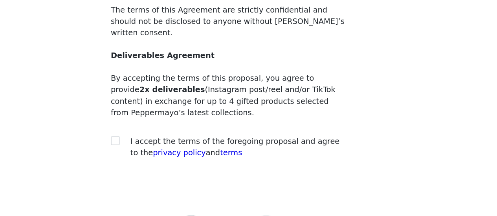
click at [164, 158] on div "I accept the terms of the foregoing proposal and agree to the privacy policy an…" at bounding box center [249, 166] width 170 height 17
click at [165, 159] on input "checkbox" at bounding box center [167, 162] width 6 height 6
checkbox input "true"
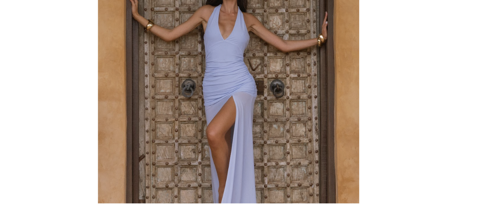
scroll to position [127, 0]
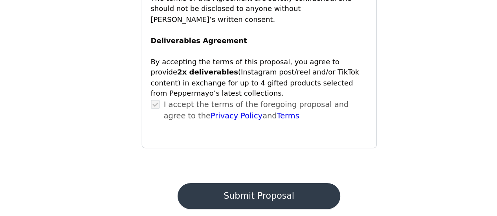
click at [248, 193] on button "Submit Proposal" at bounding box center [248, 202] width 117 height 19
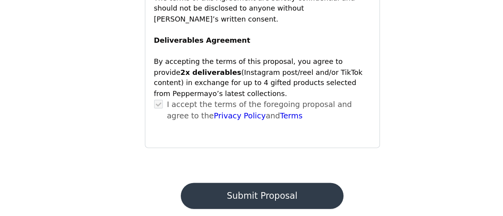
scroll to position [0, 0]
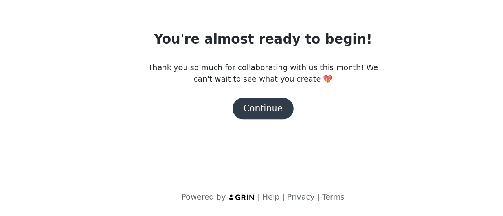
click at [257, 141] on button "Continue" at bounding box center [251, 139] width 44 height 16
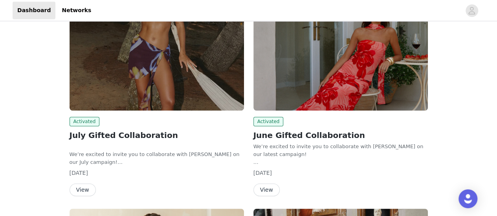
scroll to position [375, 0]
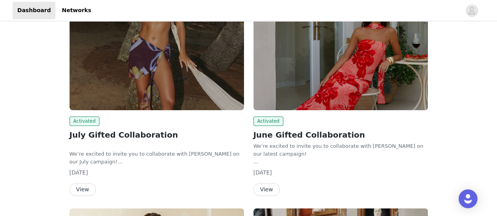
click at [82, 190] on button "View" at bounding box center [83, 189] width 26 height 13
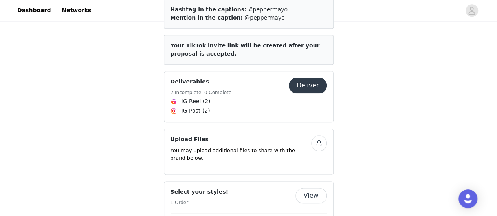
scroll to position [375, 0]
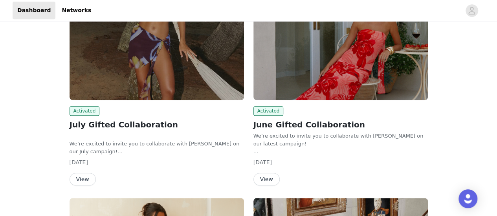
scroll to position [386, 0]
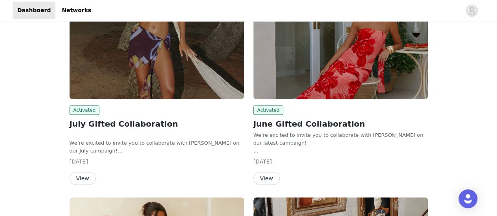
click at [265, 178] on button "View" at bounding box center [266, 178] width 26 height 13
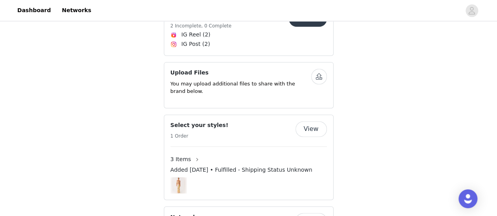
scroll to position [540, 0]
click at [313, 121] on button "View" at bounding box center [310, 129] width 31 height 16
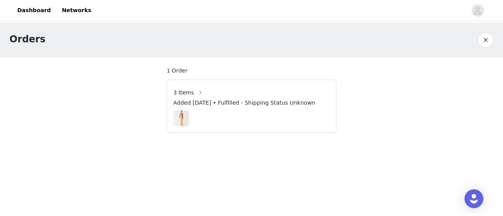
click at [229, 100] on span "Added Jun 14, 2025 • Fulfilled - Shipping Status Unknown" at bounding box center [244, 103] width 142 height 8
click at [180, 92] on span "3 Items" at bounding box center [183, 93] width 21 height 8
click at [189, 102] on span "Added Jun 14, 2025 • Fulfilled - Shipping Status Unknown" at bounding box center [244, 103] width 142 height 8
